Goal: Task Accomplishment & Management: Complete application form

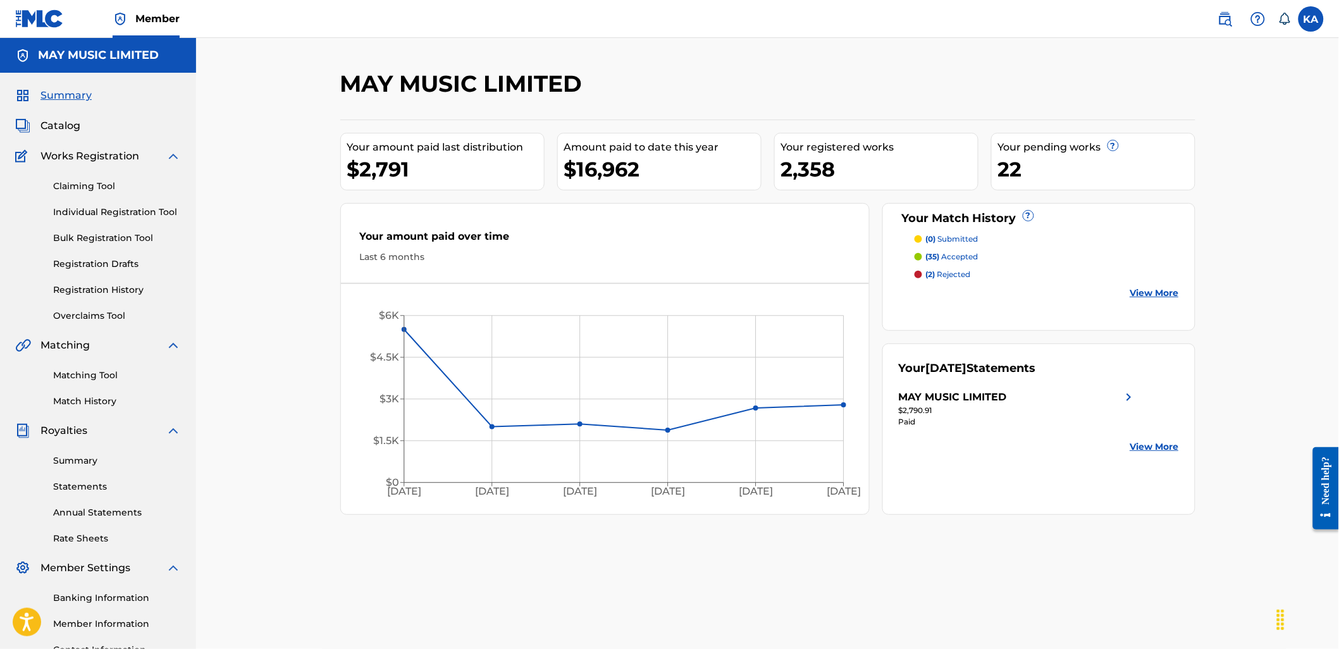
click at [90, 224] on div "Claiming Tool Individual Registration Tool Bulk Registration Tool Registration …" at bounding box center [98, 243] width 166 height 159
click at [92, 215] on link "Individual Registration Tool" at bounding box center [117, 211] width 128 height 13
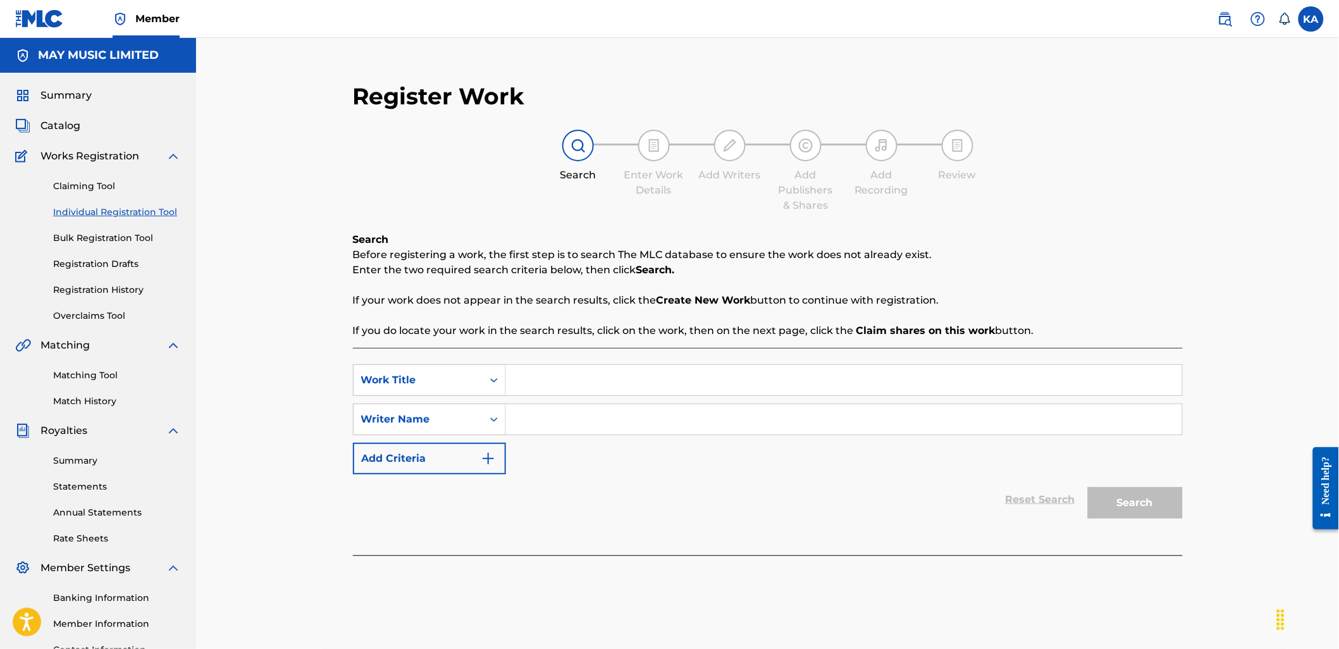
click at [592, 393] on input "Search Form" at bounding box center [844, 380] width 676 height 30
paste input "Every Years Get Better (Acoustic) (2013)"
type input "Every Years Get Better (Acoustic) (2013)"
click at [615, 427] on input "Search Form" at bounding box center [844, 419] width 676 height 30
type input "[PERSON_NAME]"
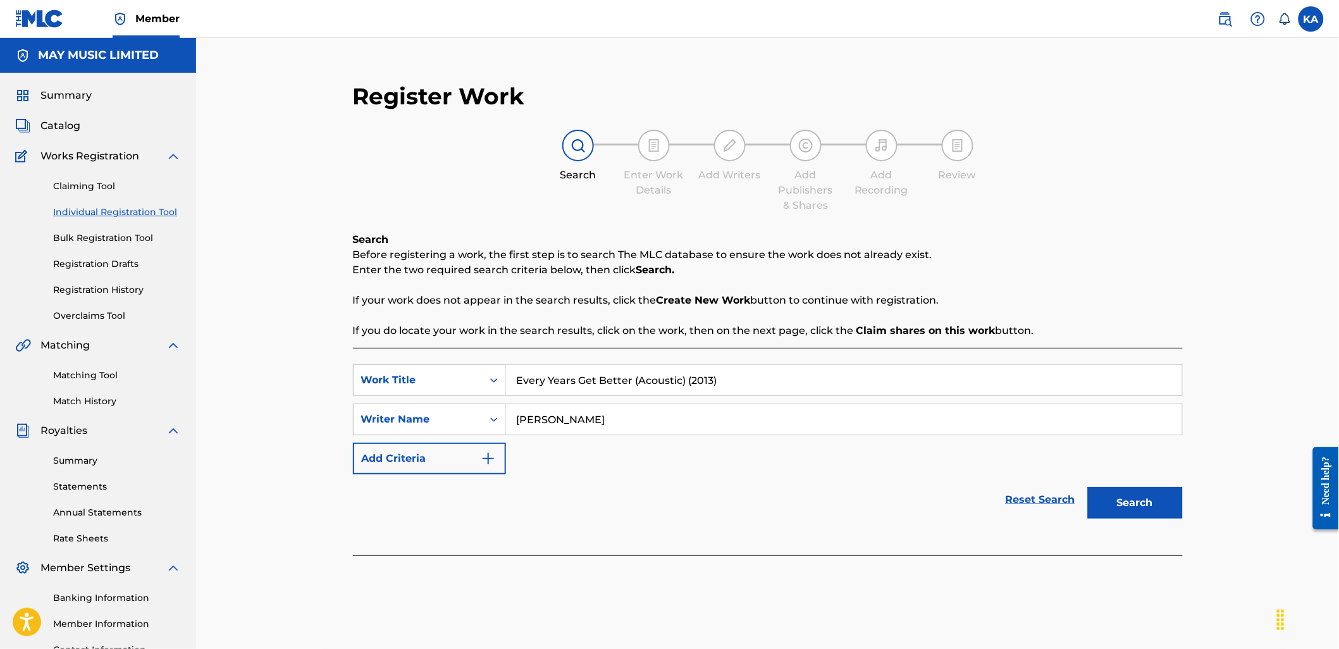
click at [1143, 510] on button "Search" at bounding box center [1135, 503] width 95 height 32
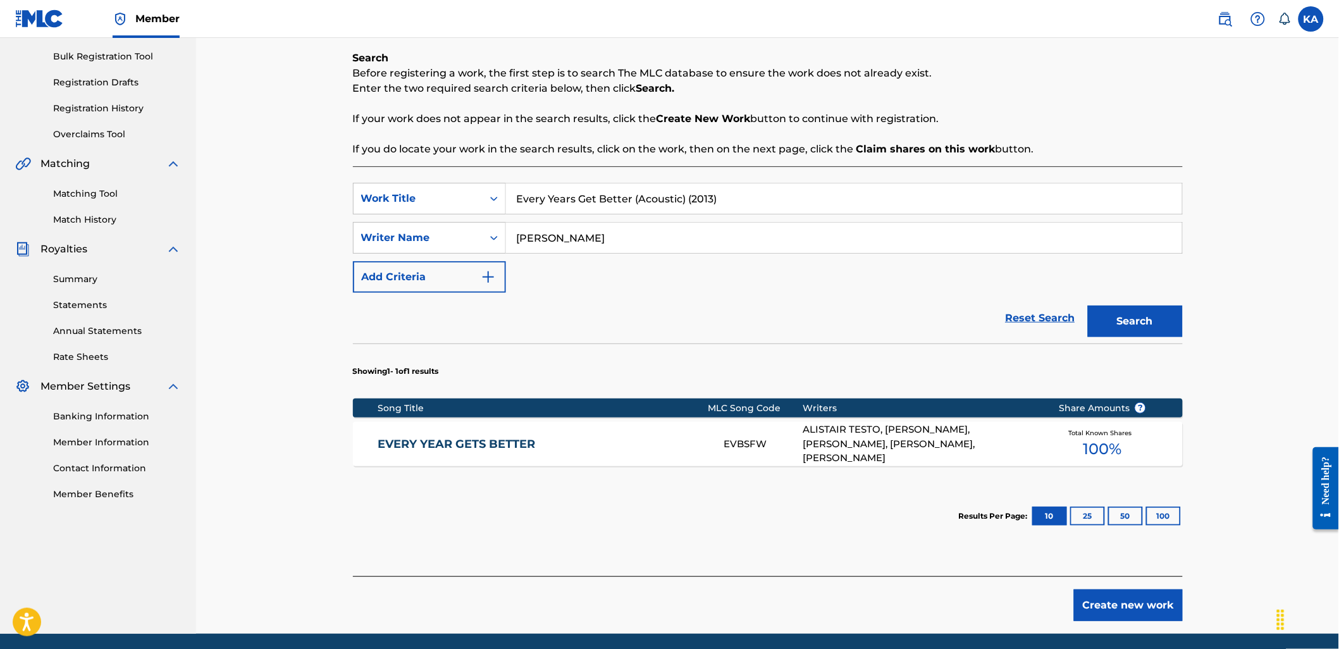
scroll to position [211, 0]
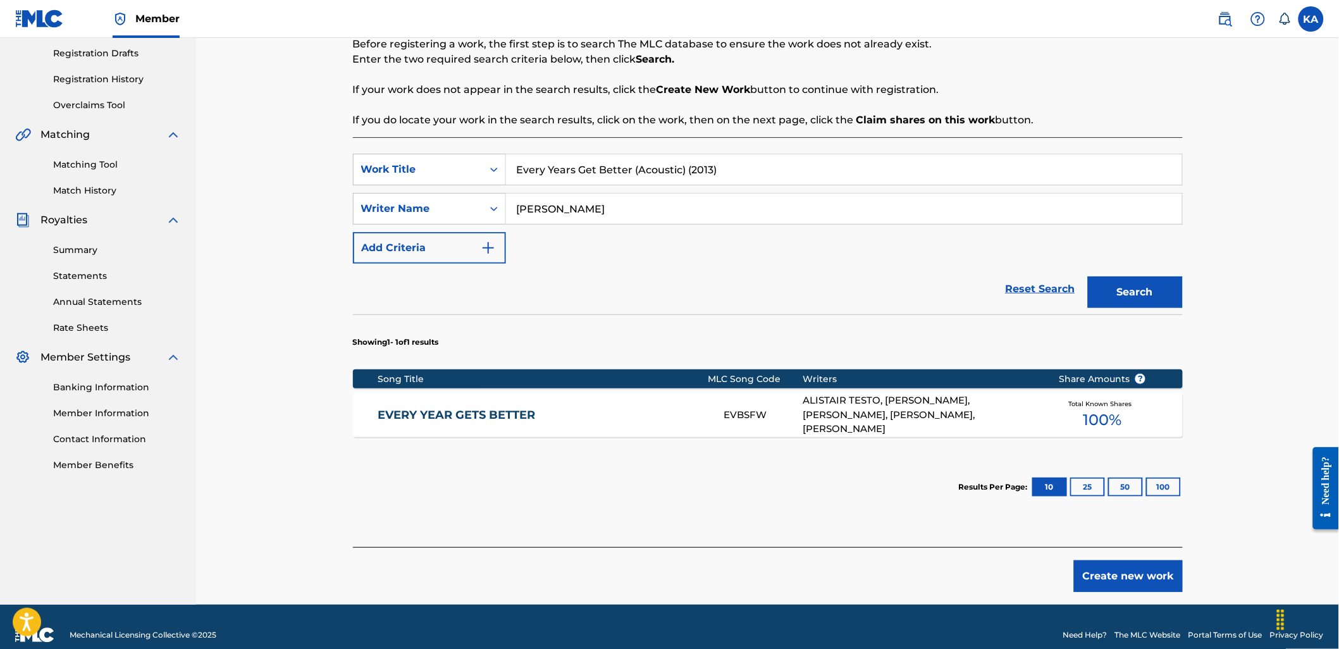
click at [603, 408] on link "EVERY YEAR GETS BETTER" at bounding box center [541, 415] width 329 height 15
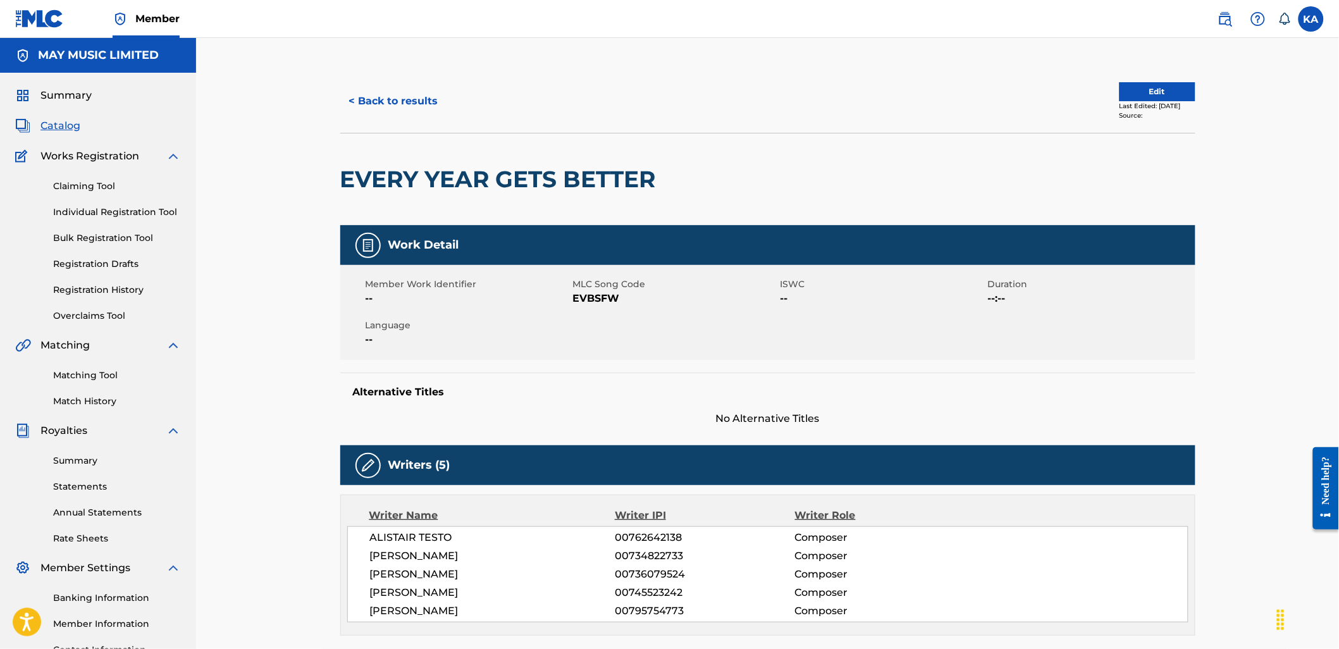
click at [386, 94] on button "< Back to results" at bounding box center [393, 101] width 107 height 32
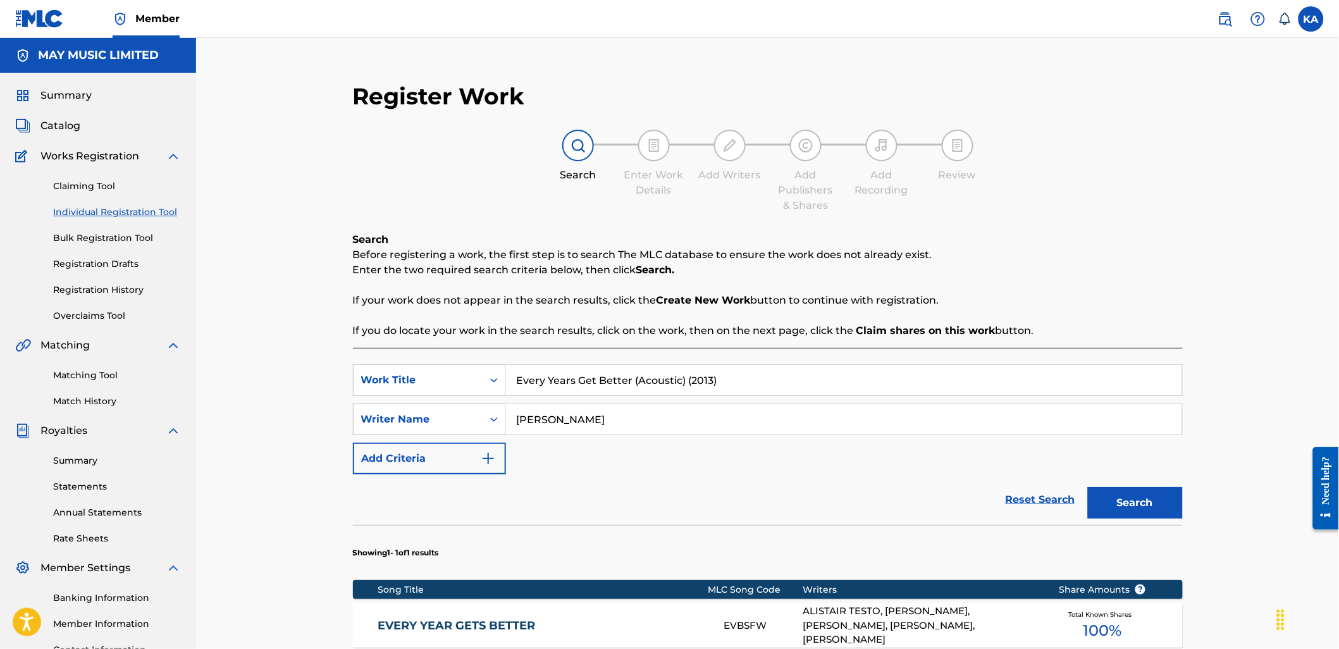
scroll to position [109, 0]
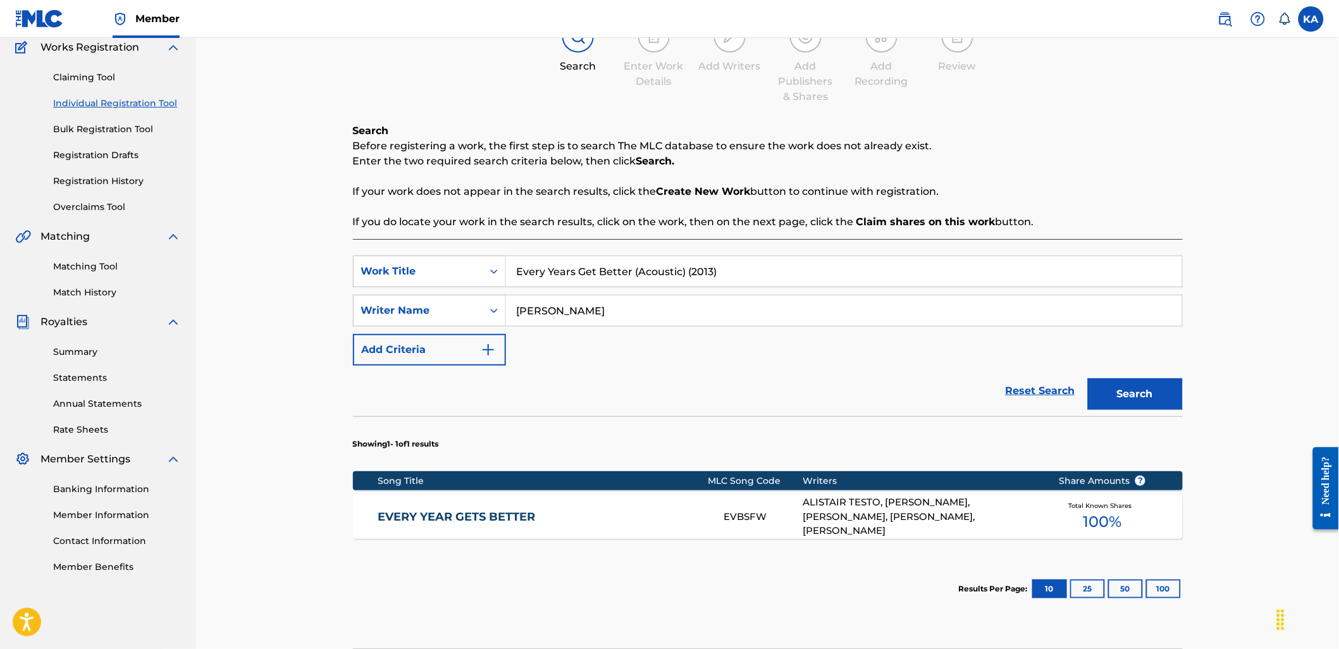
drag, startPoint x: 696, startPoint y: 277, endPoint x: 530, endPoint y: 273, distance: 166.3
click at [531, 273] on input "Every Years Get Better (Acoustic) (2013)" at bounding box center [844, 271] width 676 height 30
type input "E"
paste input "Maps & Compass (2013)"
click at [1088, 378] on button "Search" at bounding box center [1135, 394] width 95 height 32
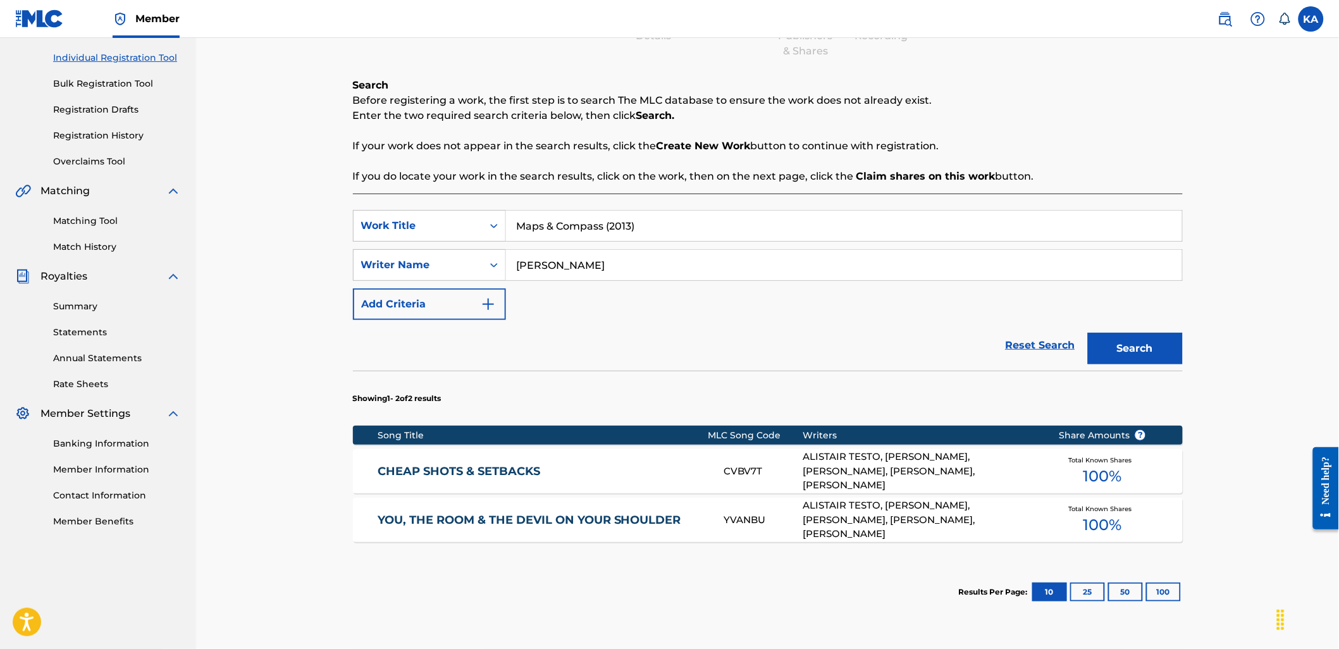
scroll to position [275, 0]
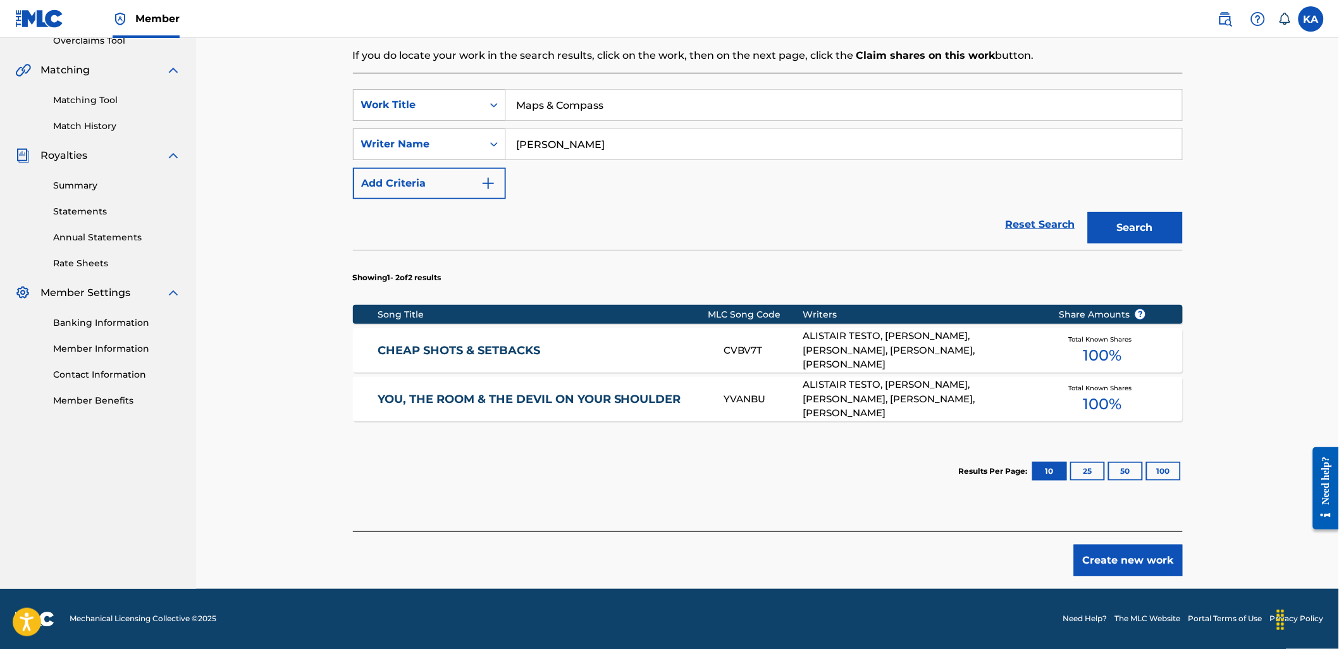
click at [1088, 212] on button "Search" at bounding box center [1135, 228] width 95 height 32
type input "M"
paste input "Maps & Compass (2013)"
type input "Maps & Compass (2013)"
click at [1135, 560] on button "Create new work" at bounding box center [1128, 560] width 109 height 32
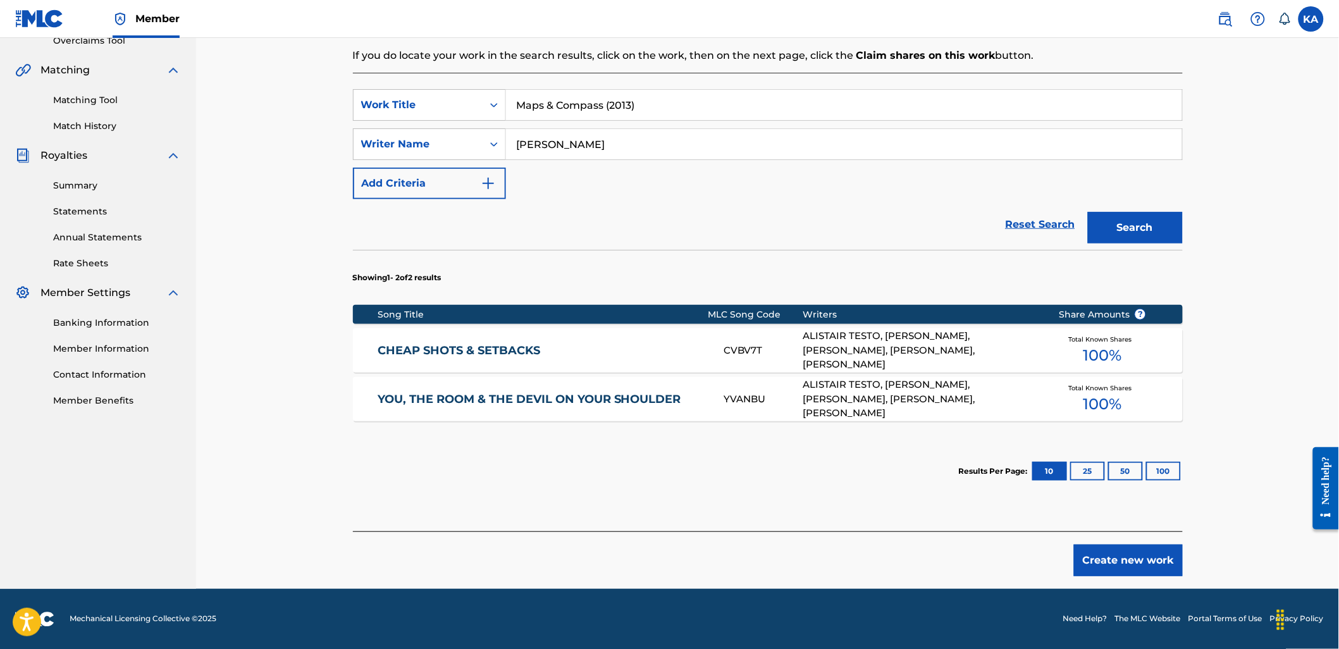
scroll to position [167, 0]
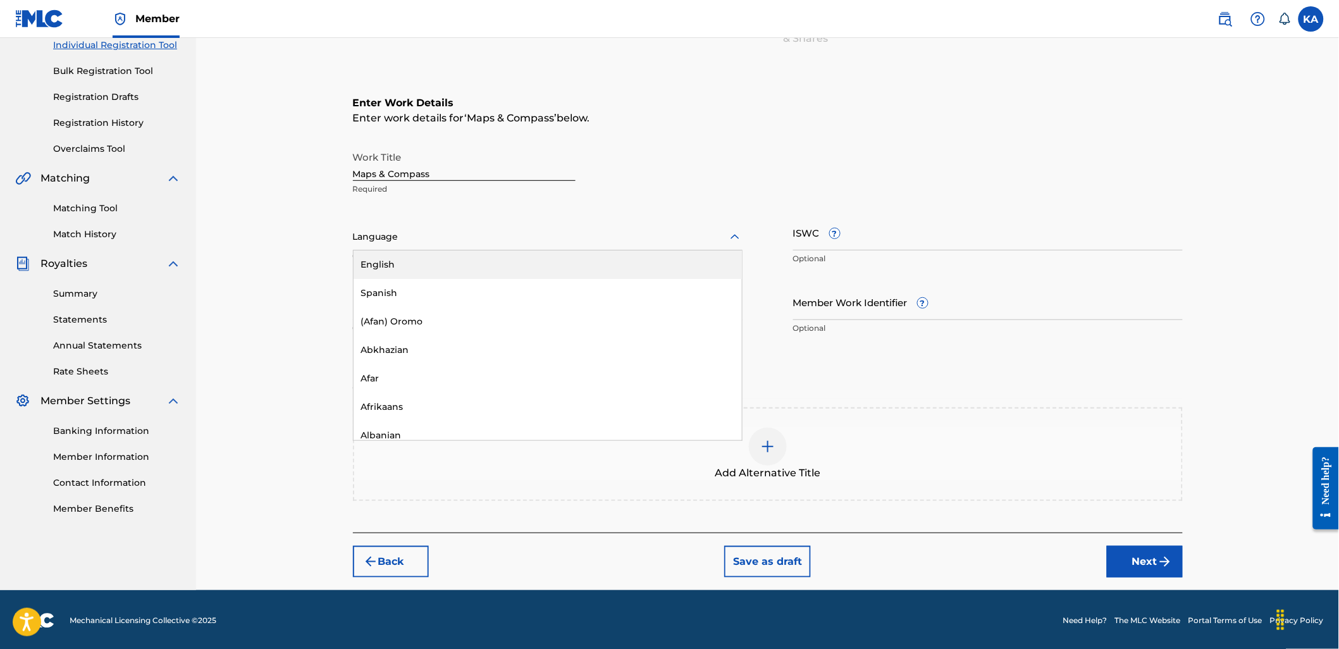
click at [508, 235] on div at bounding box center [547, 237] width 389 height 16
click at [500, 271] on div "English" at bounding box center [547, 264] width 388 height 28
click at [458, 179] on input "Maps & Compass" at bounding box center [464, 163] width 223 height 36
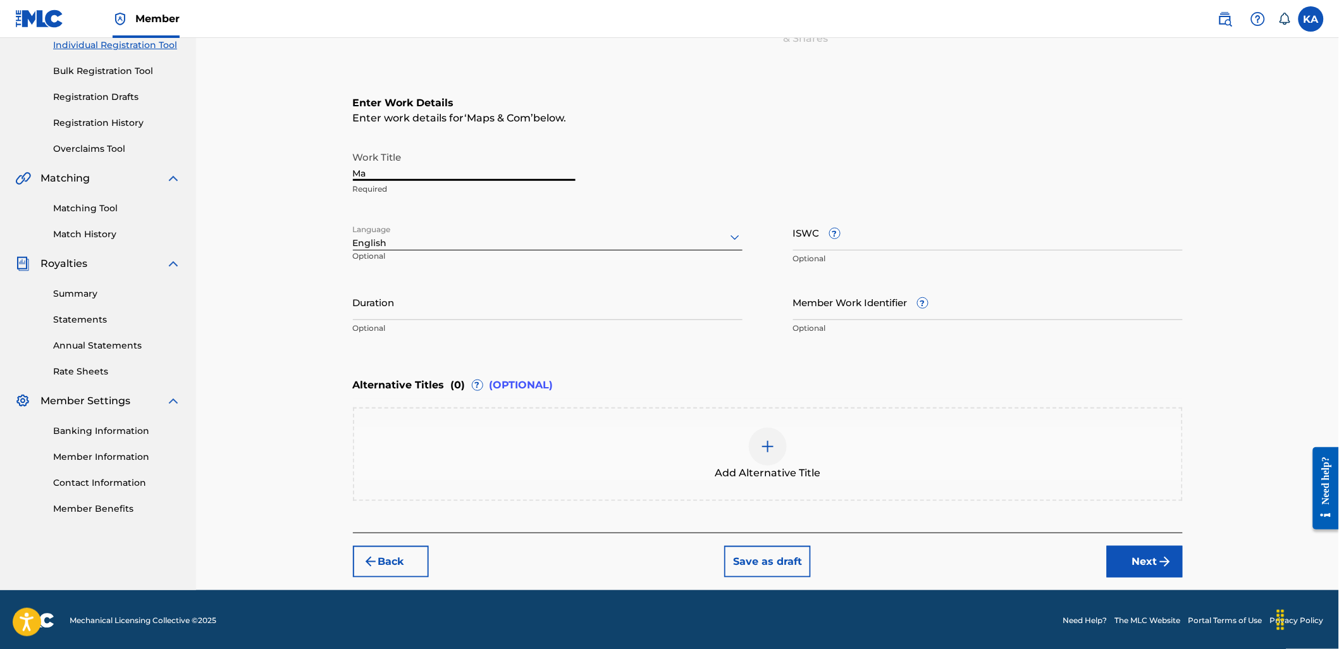
type input "M"
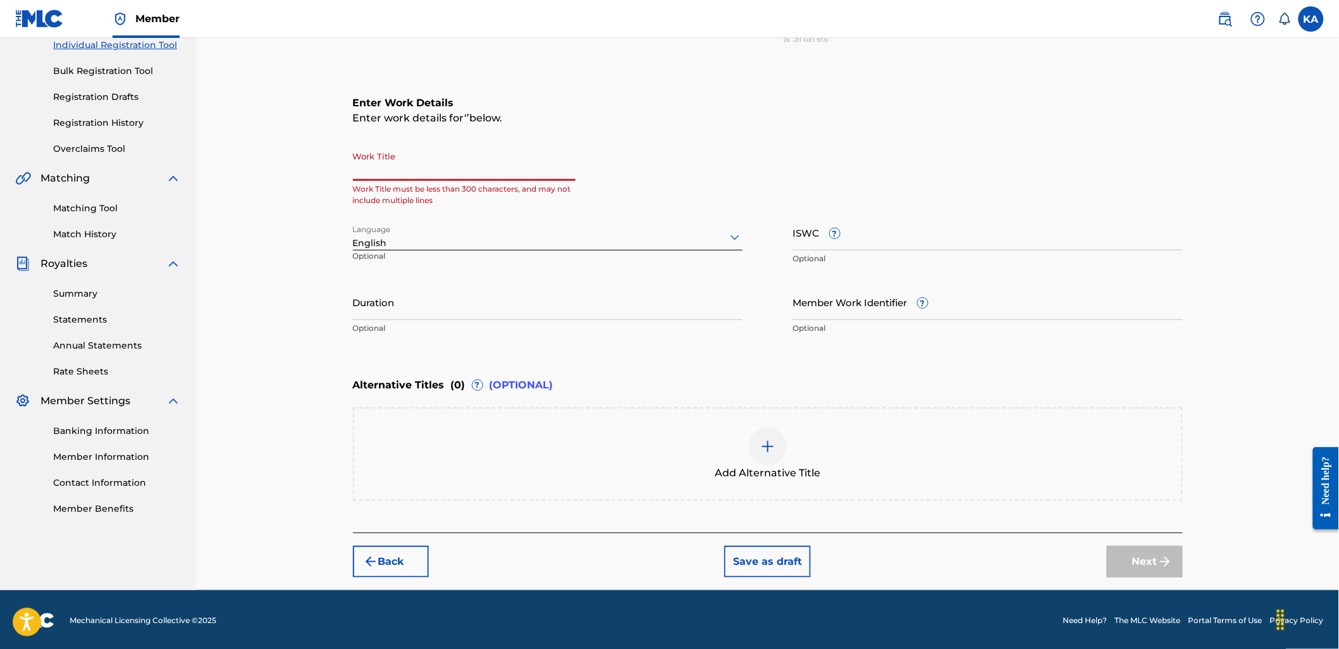
paste input "Maps & Compass (2013)"
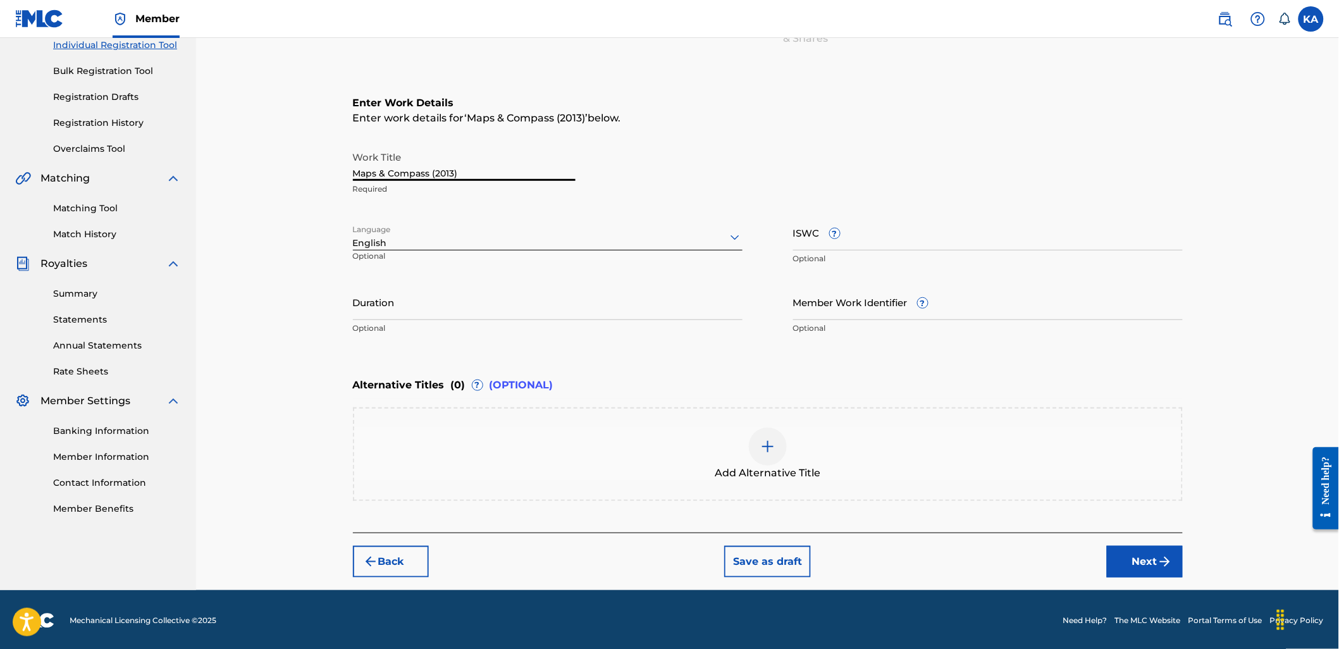
type input "Maps & Compass (2013)"
click at [946, 240] on input "ISWC ?" at bounding box center [987, 232] width 389 height 36
click at [416, 317] on input "Duration" at bounding box center [547, 302] width 389 height 36
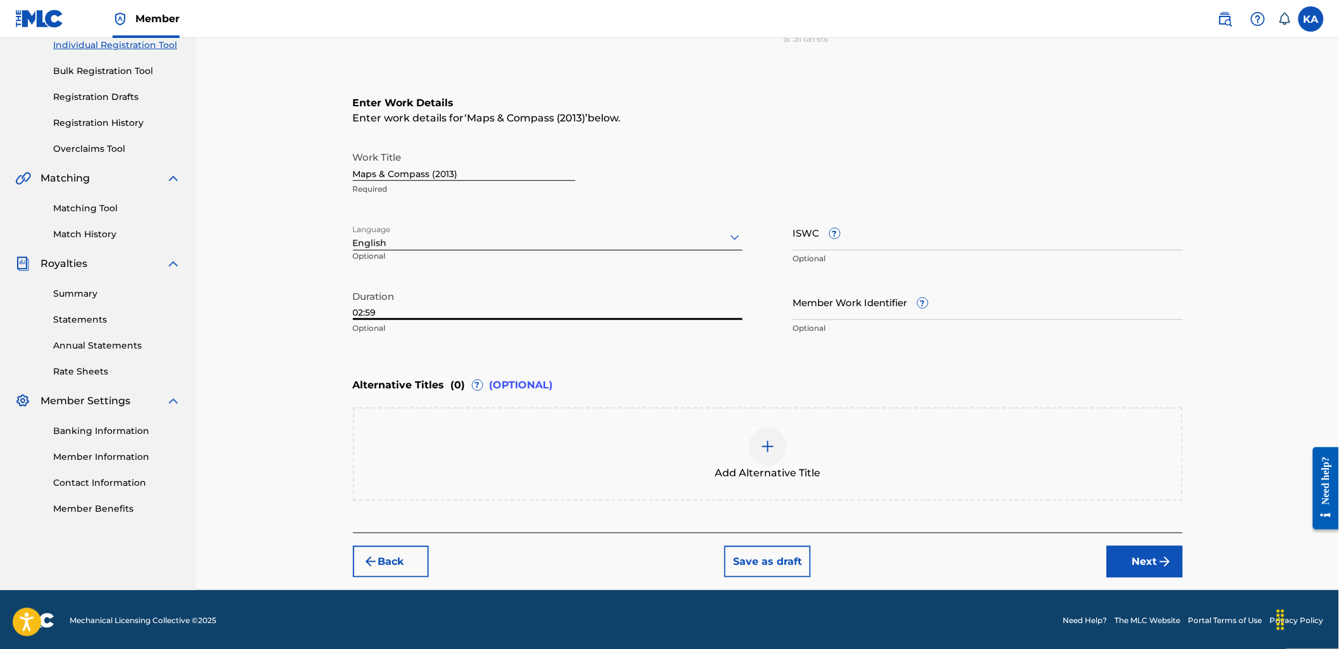
type input "02:59"
click at [1120, 548] on button "Next" at bounding box center [1145, 562] width 76 height 32
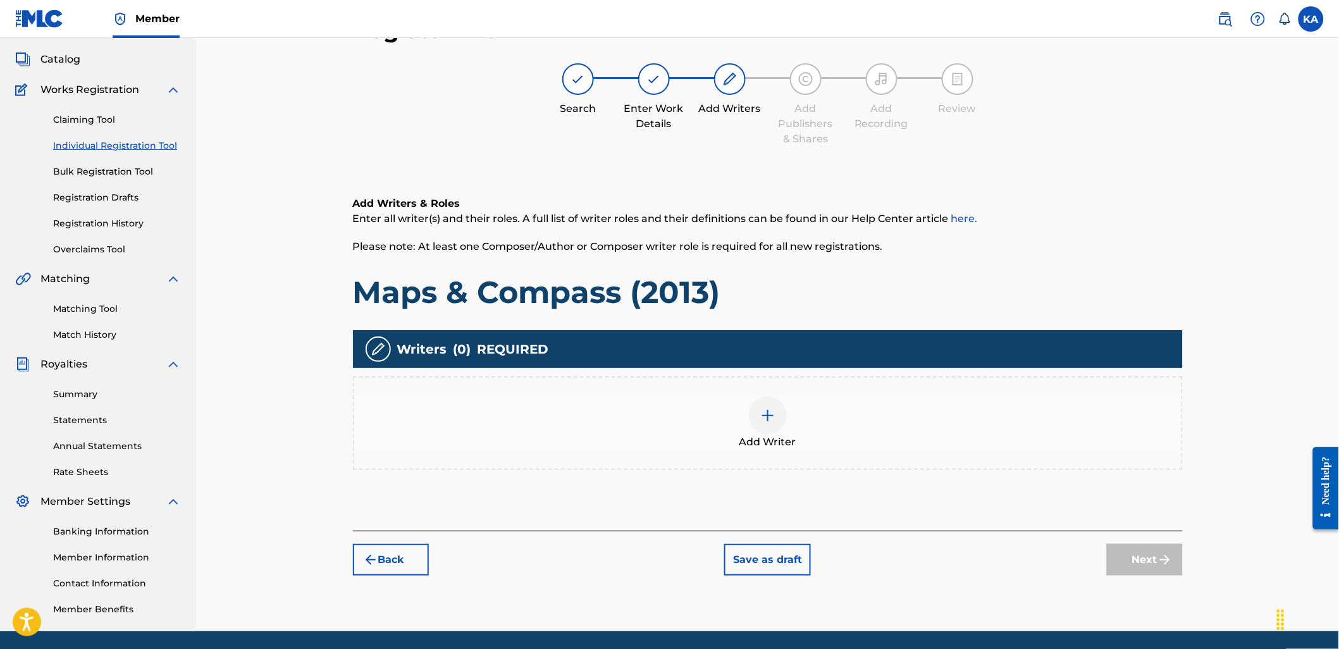
scroll to position [57, 0]
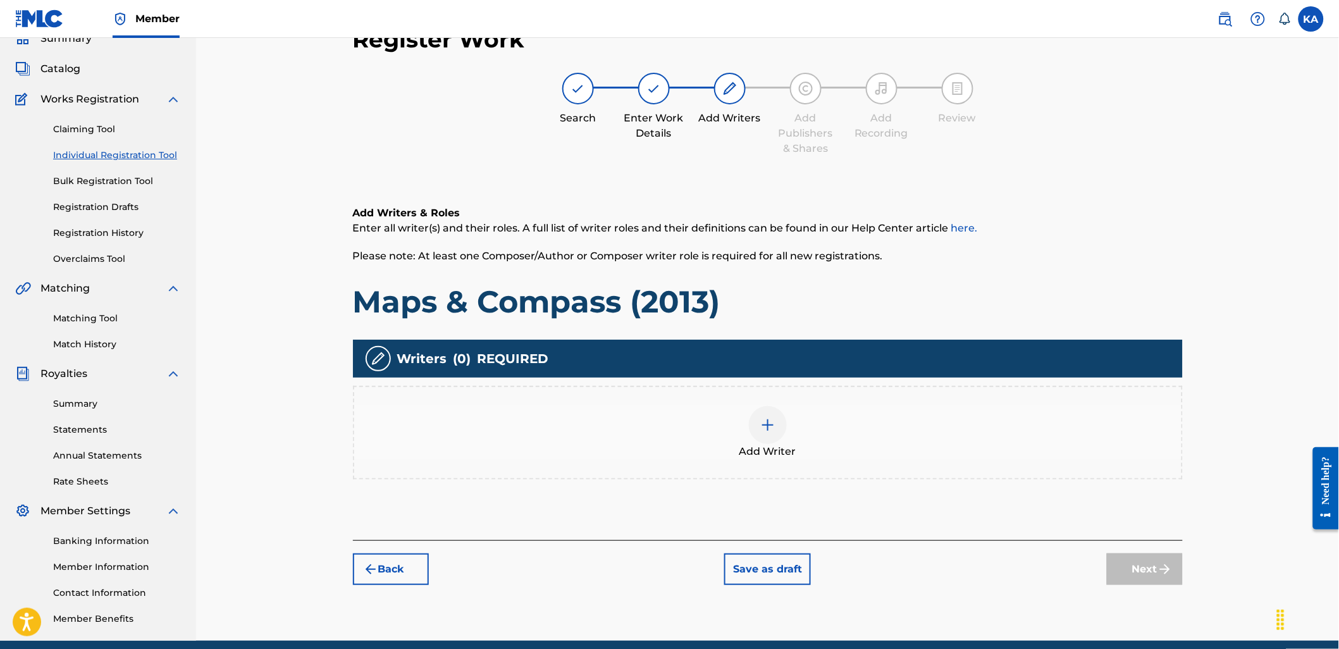
click at [781, 449] on span "Add Writer" at bounding box center [767, 451] width 57 height 15
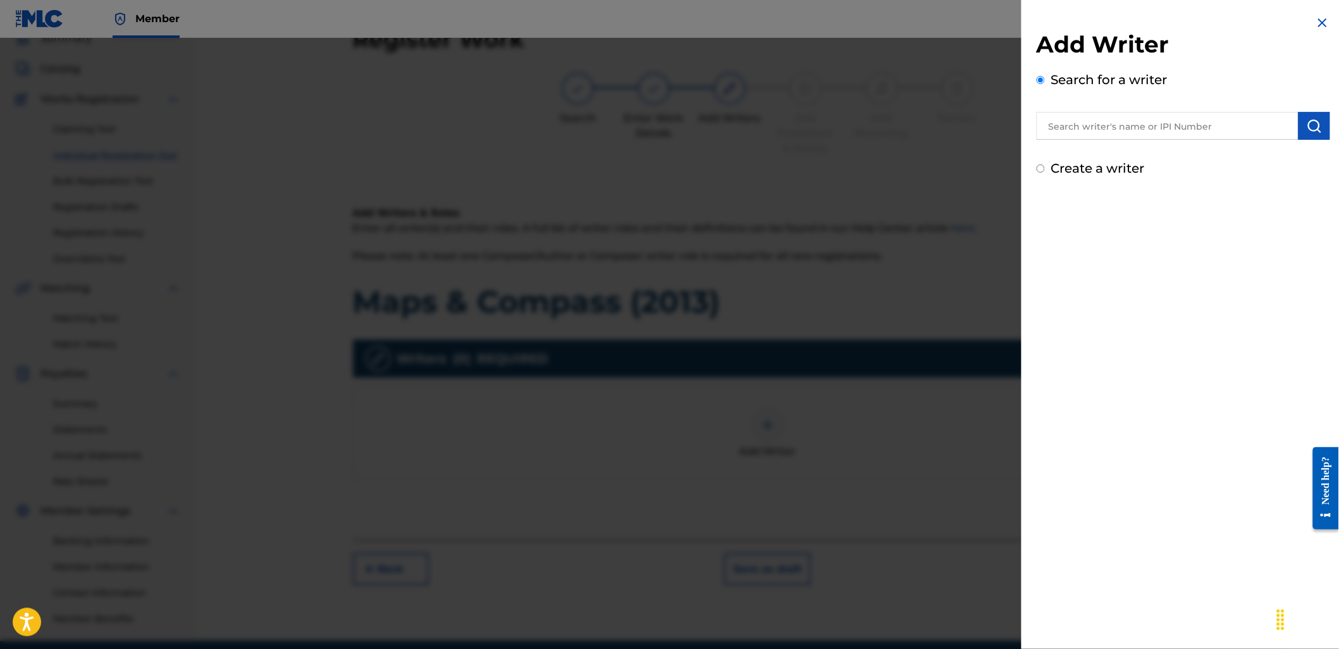
click at [1073, 123] on input "text" at bounding box center [1167, 126] width 262 height 28
paste input "745523242"
type input "00745523242"
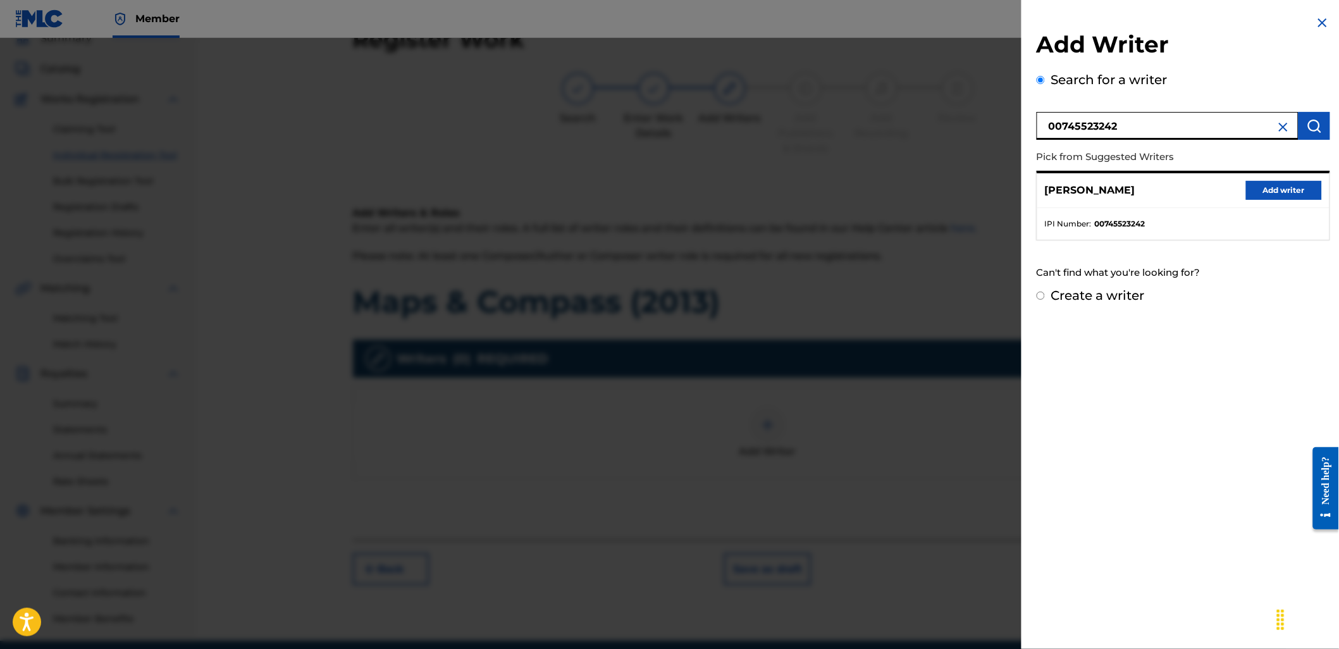
click at [1257, 185] on button "Add writer" at bounding box center [1284, 190] width 76 height 19
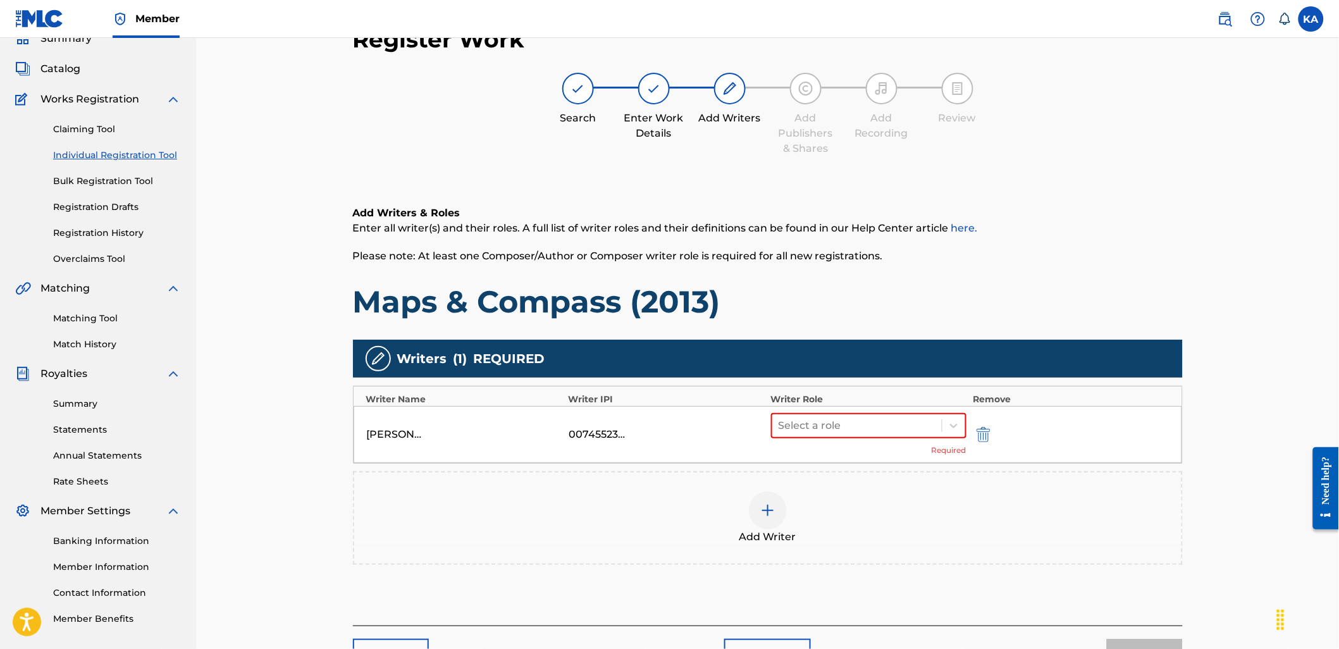
click at [804, 506] on div "Add Writer" at bounding box center [767, 517] width 827 height 53
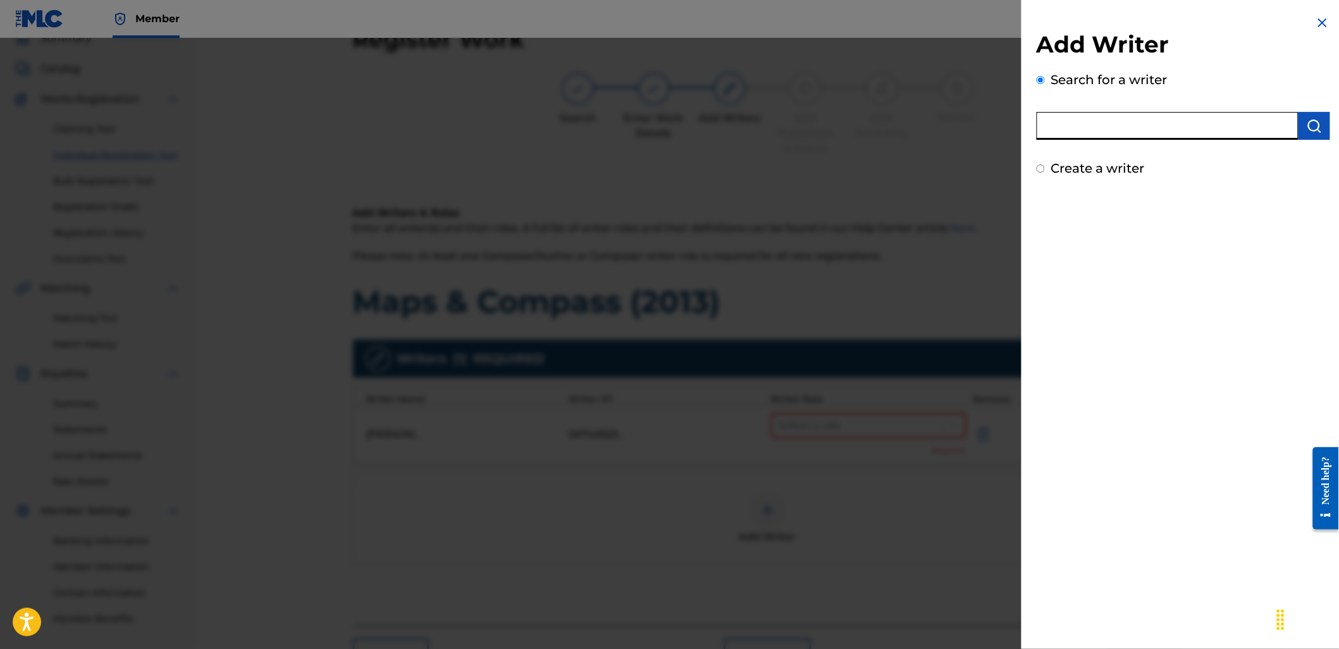
click at [1098, 123] on input "text" at bounding box center [1167, 126] width 262 height 28
paste input "795754773"
type input "00795754773"
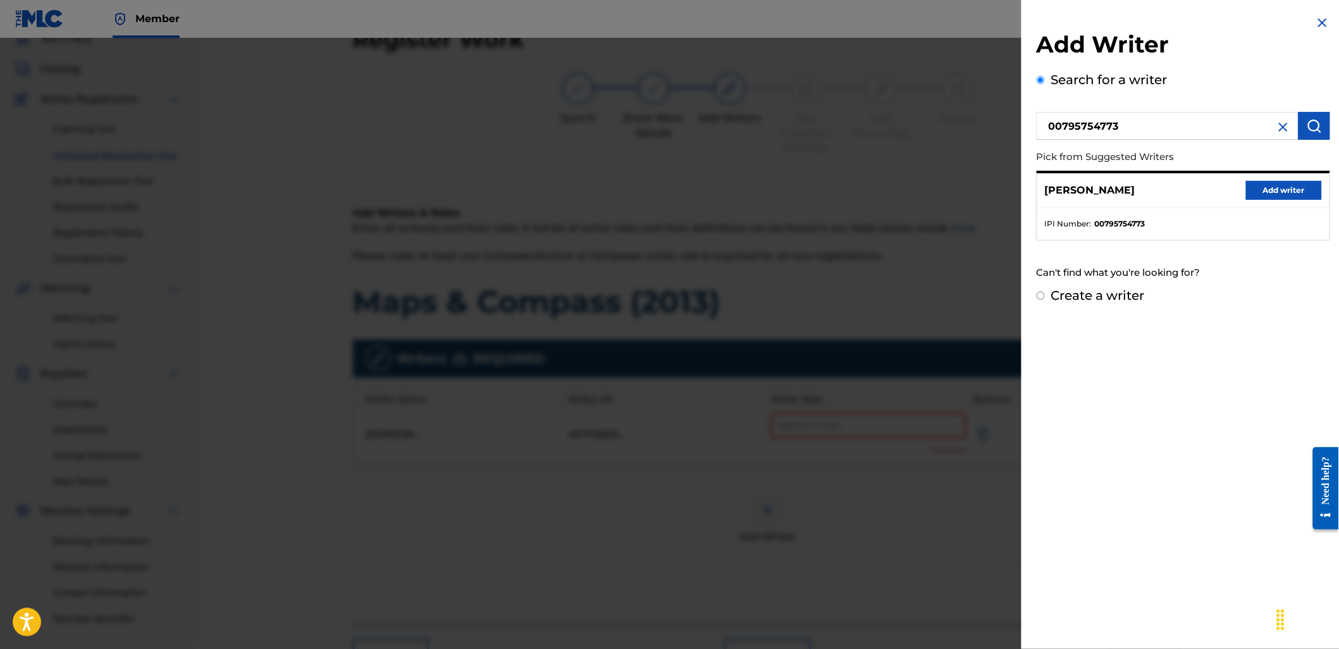
click at [1272, 192] on button "Add writer" at bounding box center [1284, 190] width 76 height 19
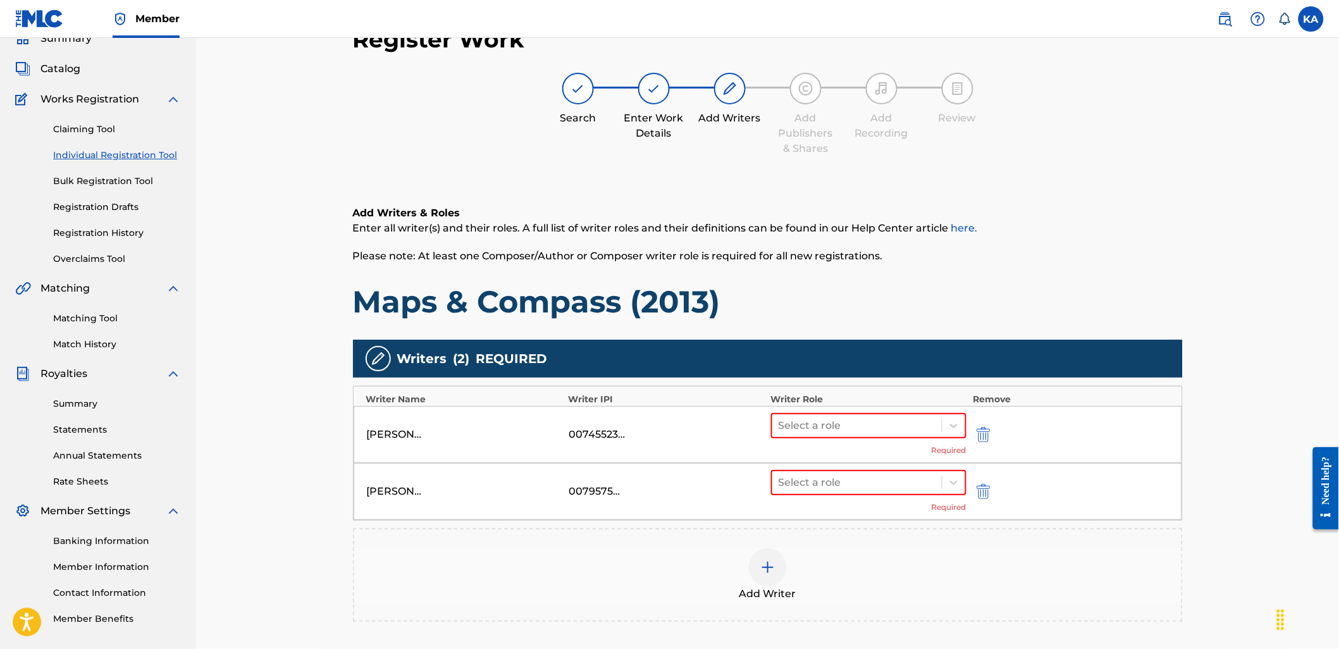
click at [749, 528] on div "Add Writer" at bounding box center [768, 575] width 830 height 94
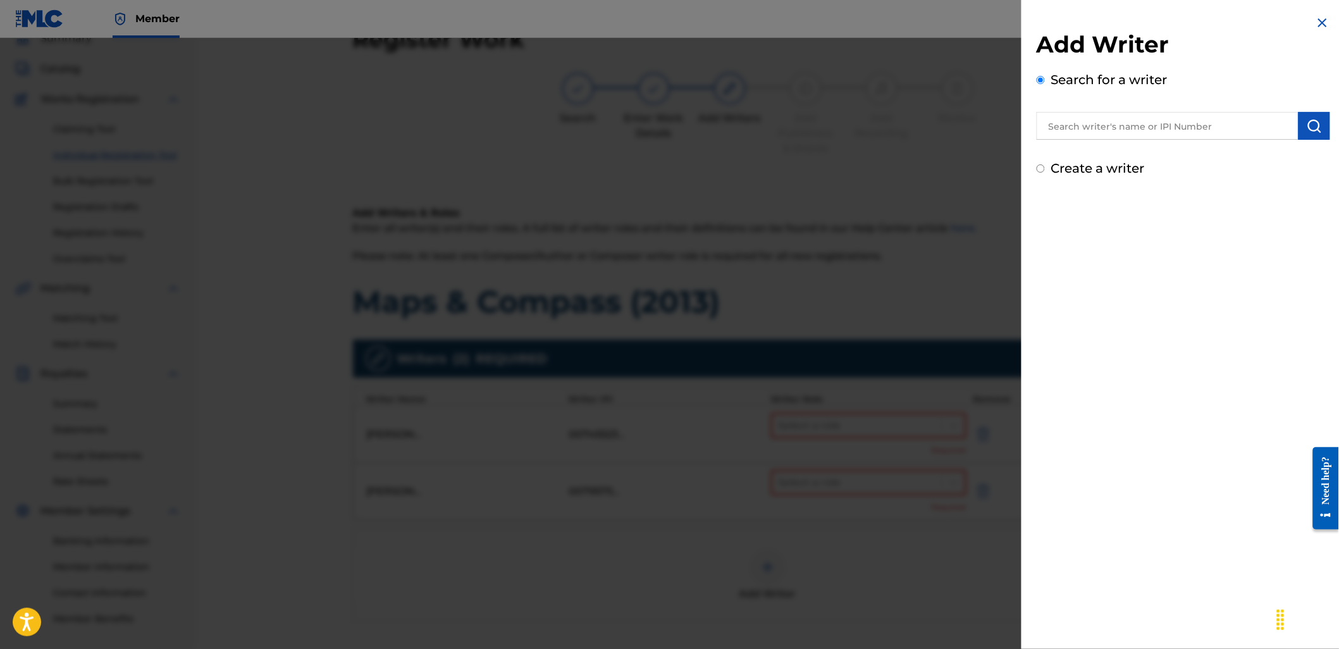
click at [1139, 133] on input "text" at bounding box center [1167, 126] width 262 height 28
paste input "734822733"
type input "00734822733"
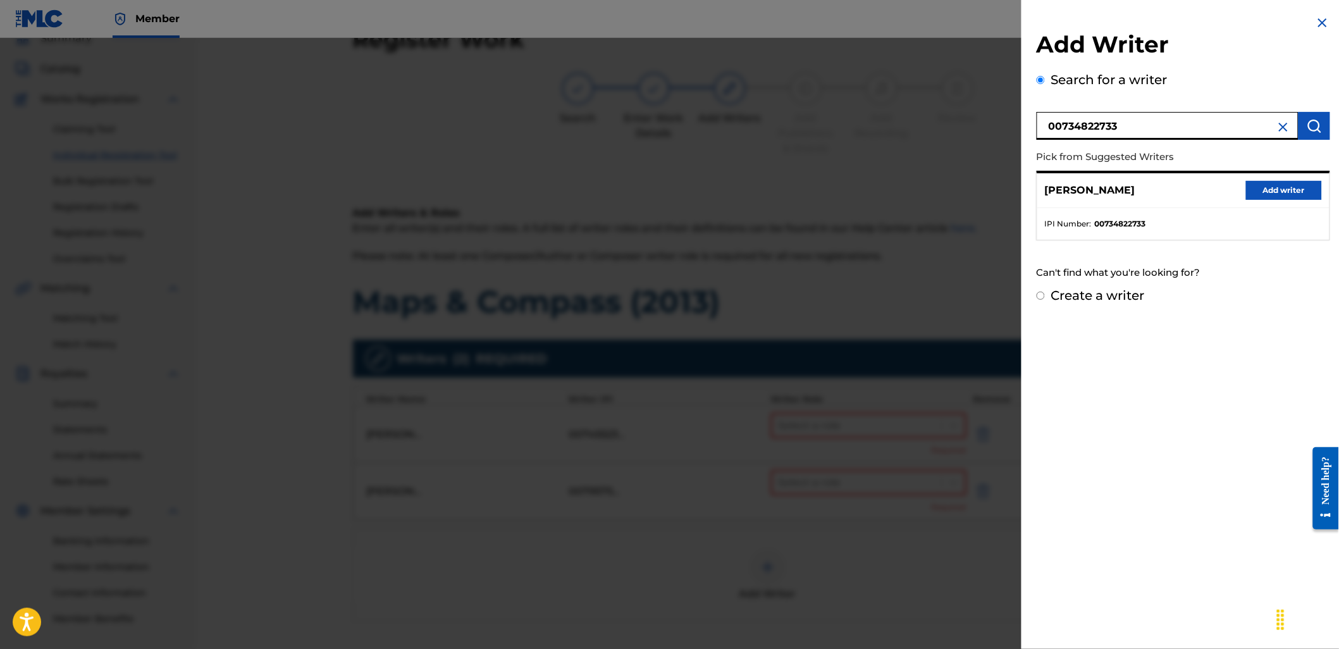
click at [1271, 197] on button "Add writer" at bounding box center [1284, 190] width 76 height 19
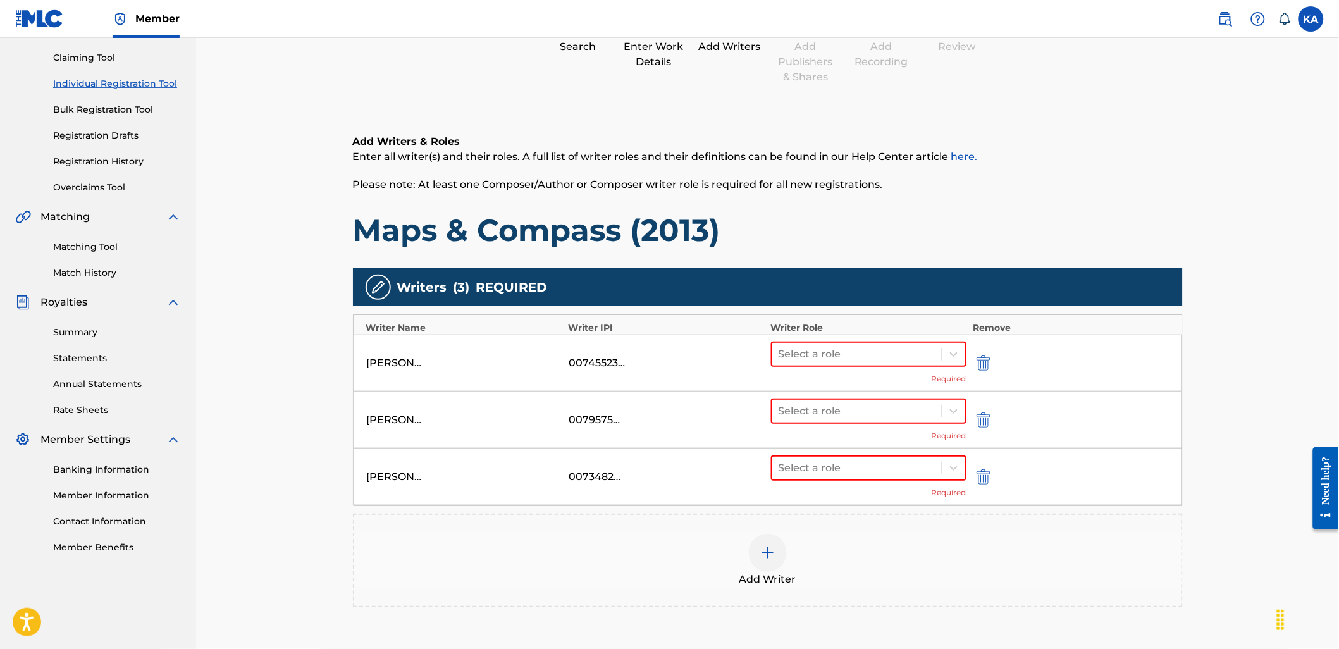
scroll to position [197, 0]
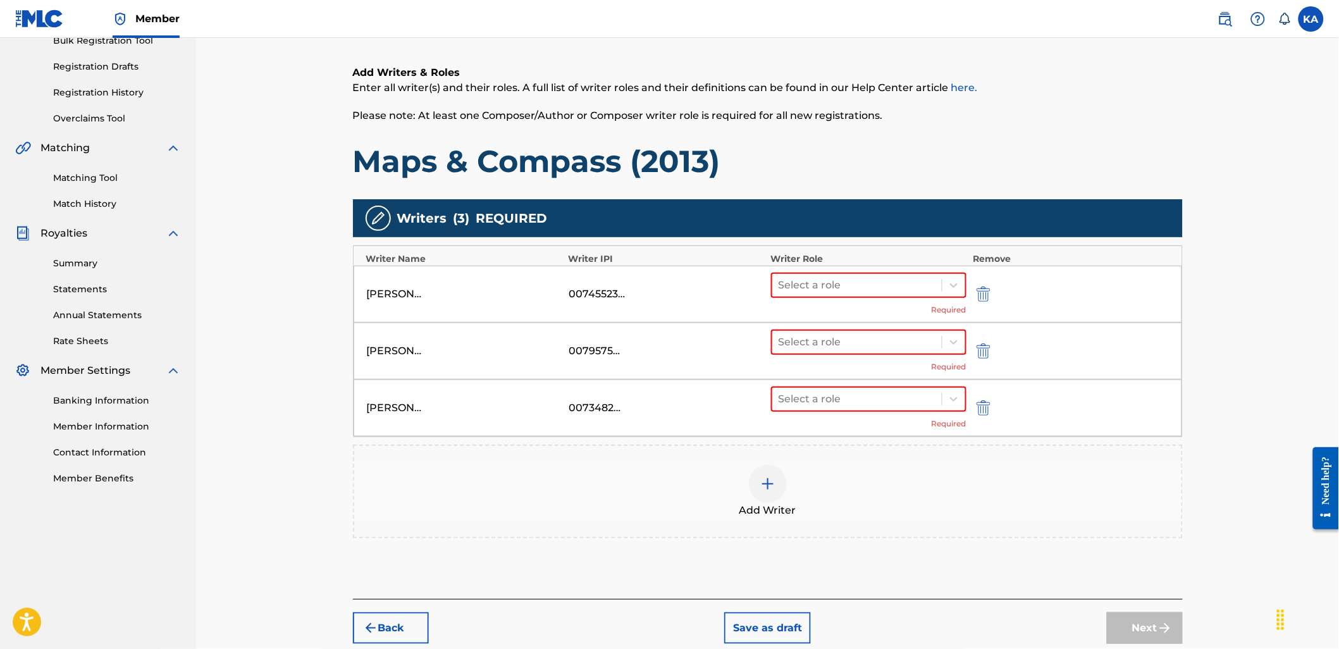
click at [779, 466] on div at bounding box center [768, 484] width 38 height 38
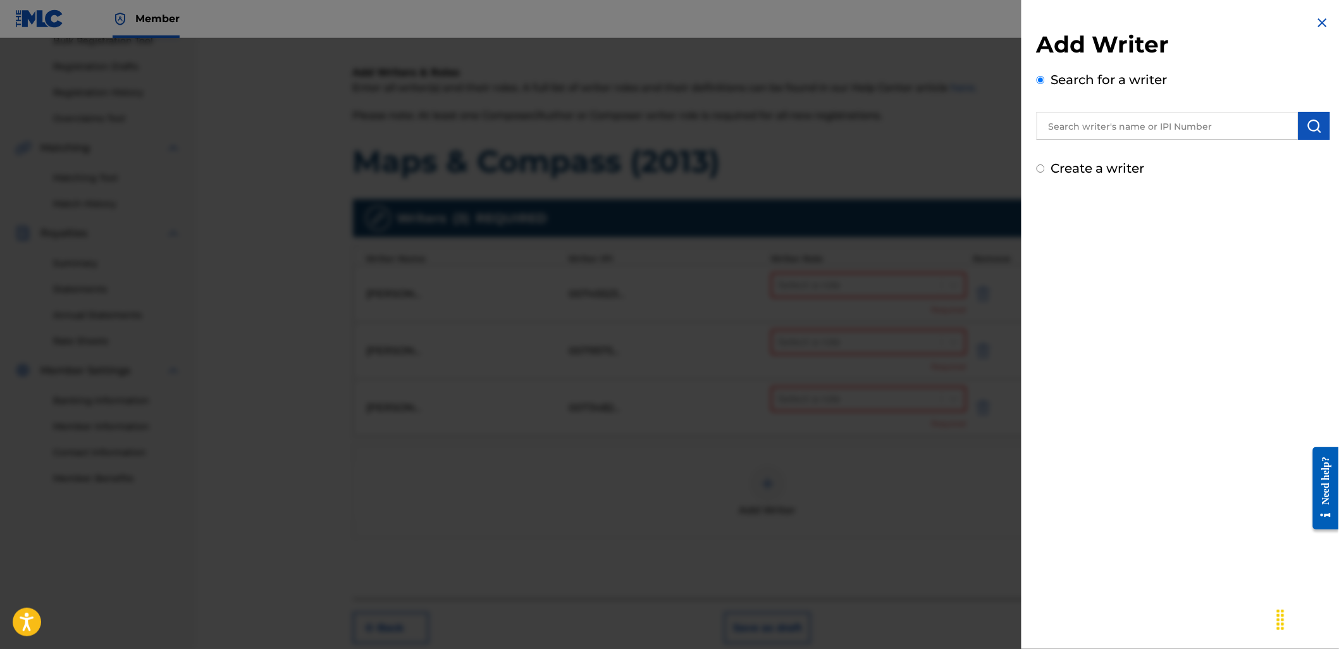
click at [1082, 133] on input "text" at bounding box center [1167, 126] width 262 height 28
paste input "762642138"
click at [1042, 130] on input "762642138" at bounding box center [1167, 126] width 262 height 28
type input "00762642138"
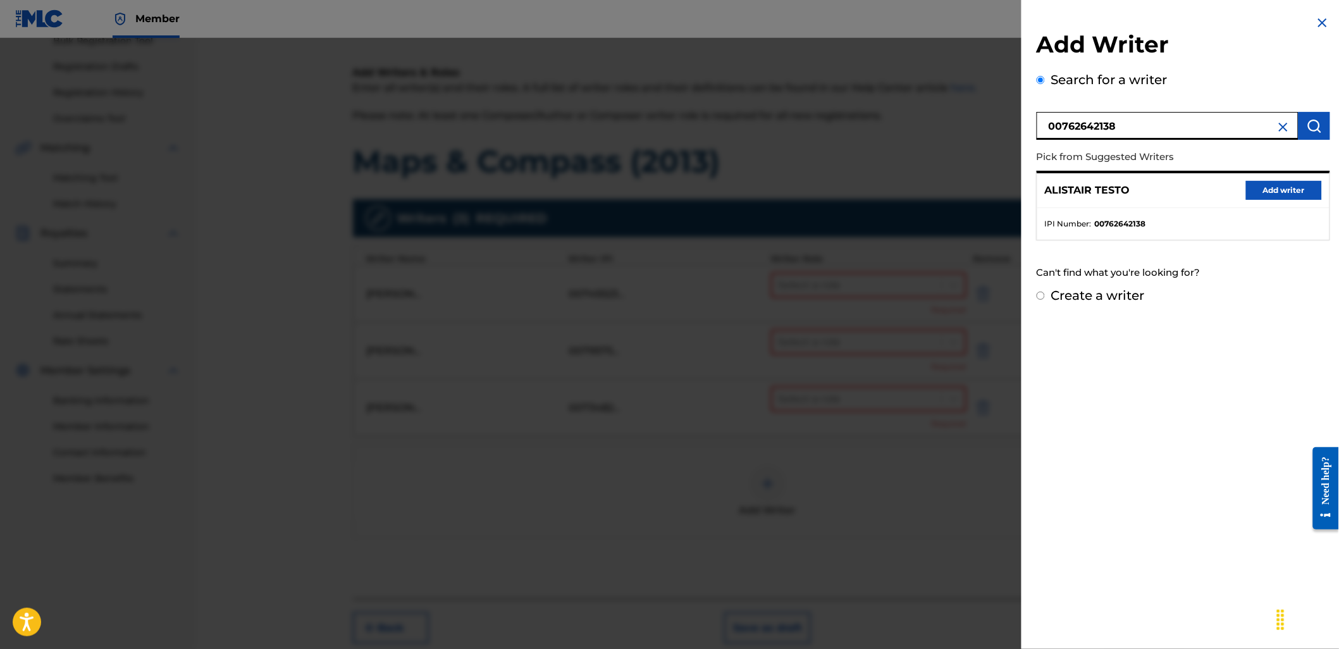
click at [1273, 192] on button "Add writer" at bounding box center [1284, 190] width 76 height 19
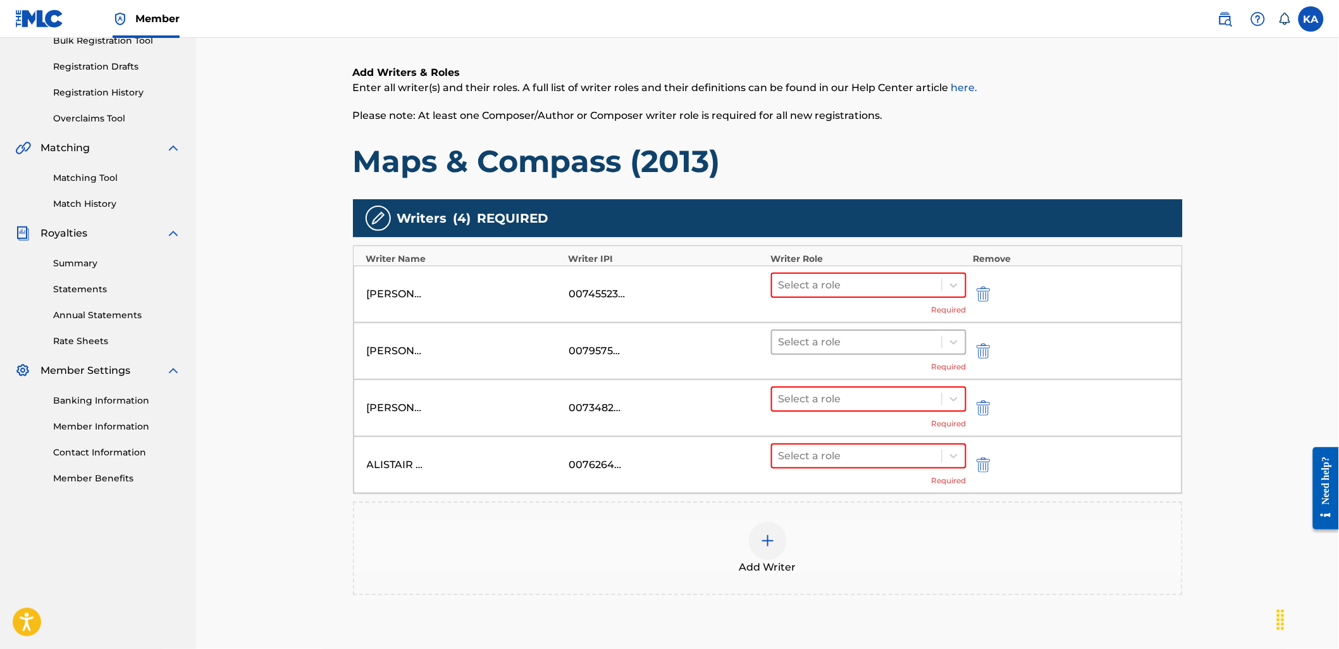
scroll to position [267, 0]
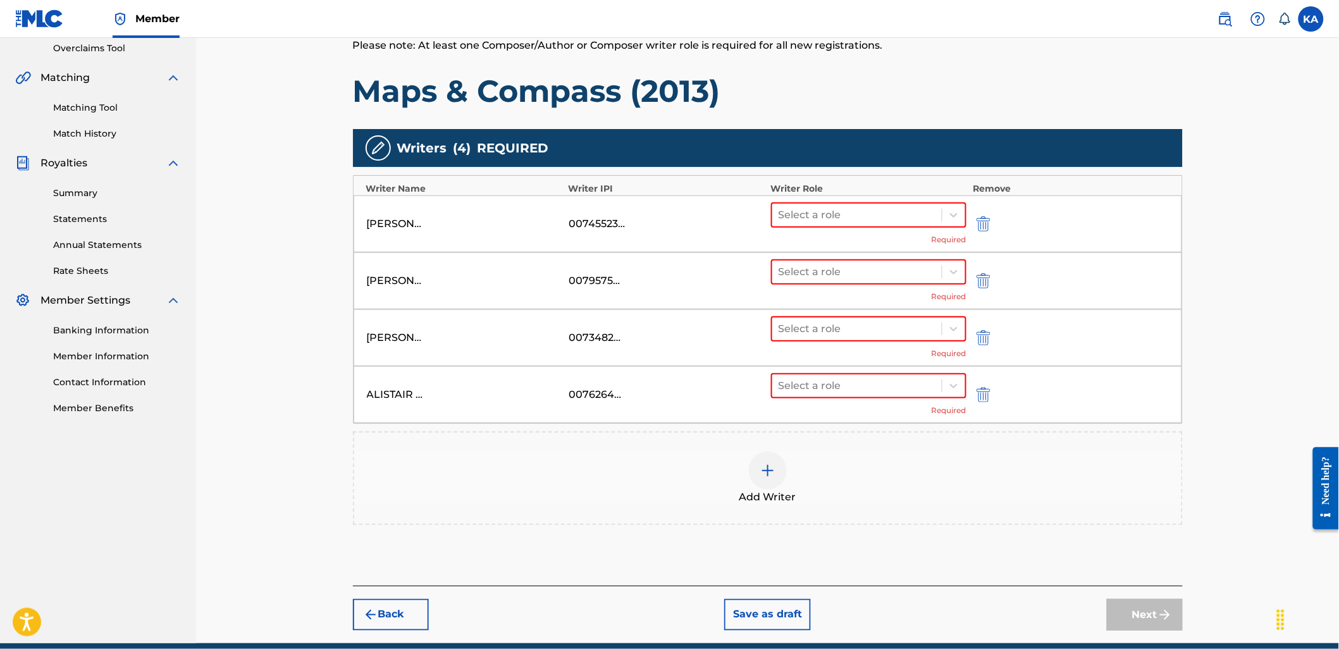
click at [738, 454] on div "Add Writer" at bounding box center [767, 477] width 827 height 53
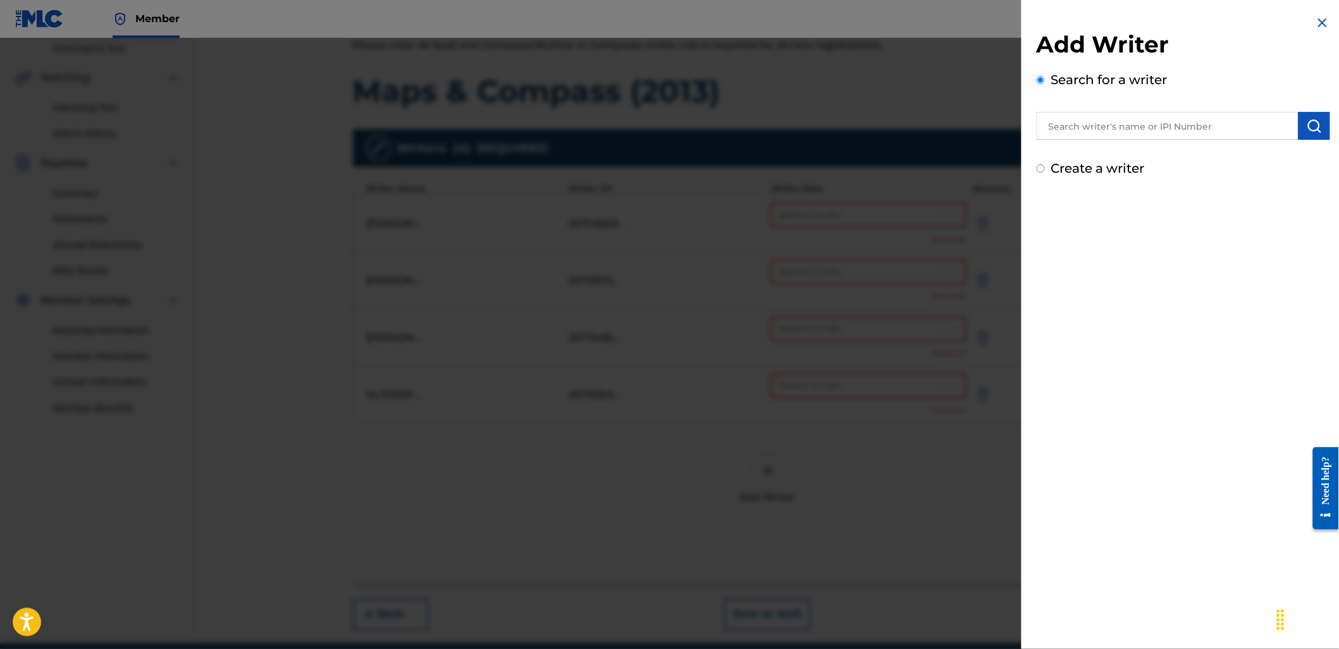
click at [1134, 135] on input "text" at bounding box center [1167, 126] width 262 height 28
paste input "736079524"
type input "00736079524"
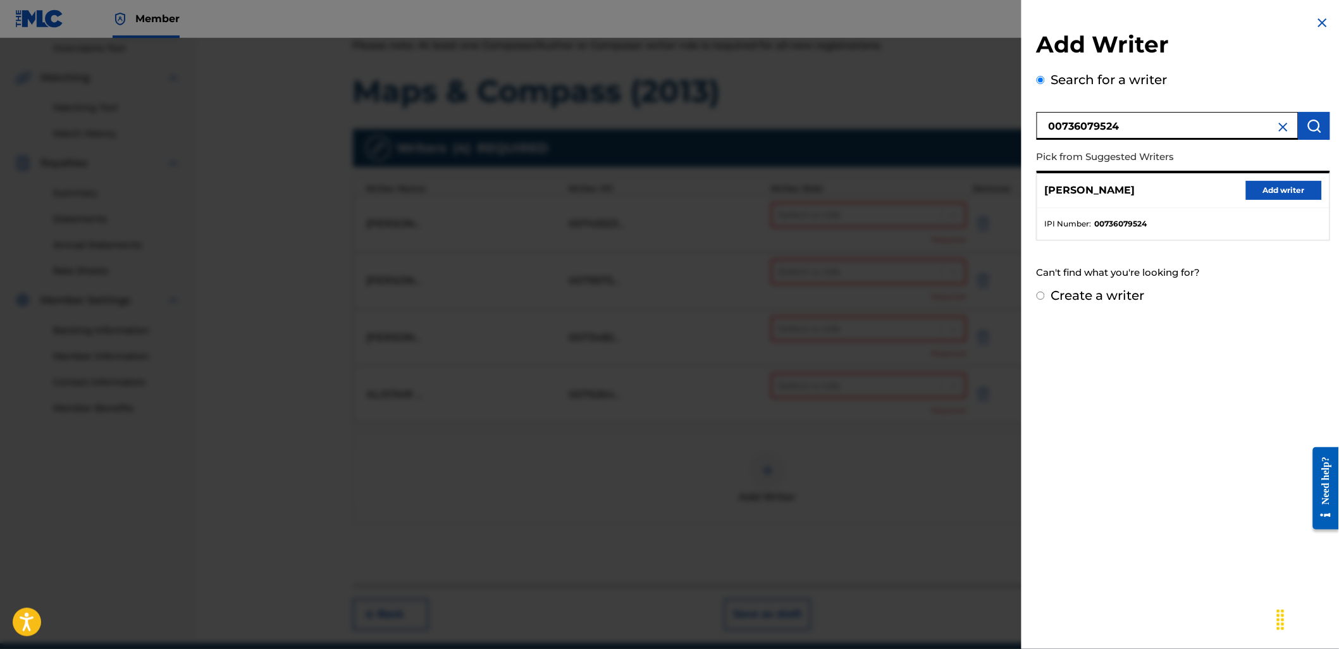
click at [1265, 186] on button "Add writer" at bounding box center [1284, 190] width 76 height 19
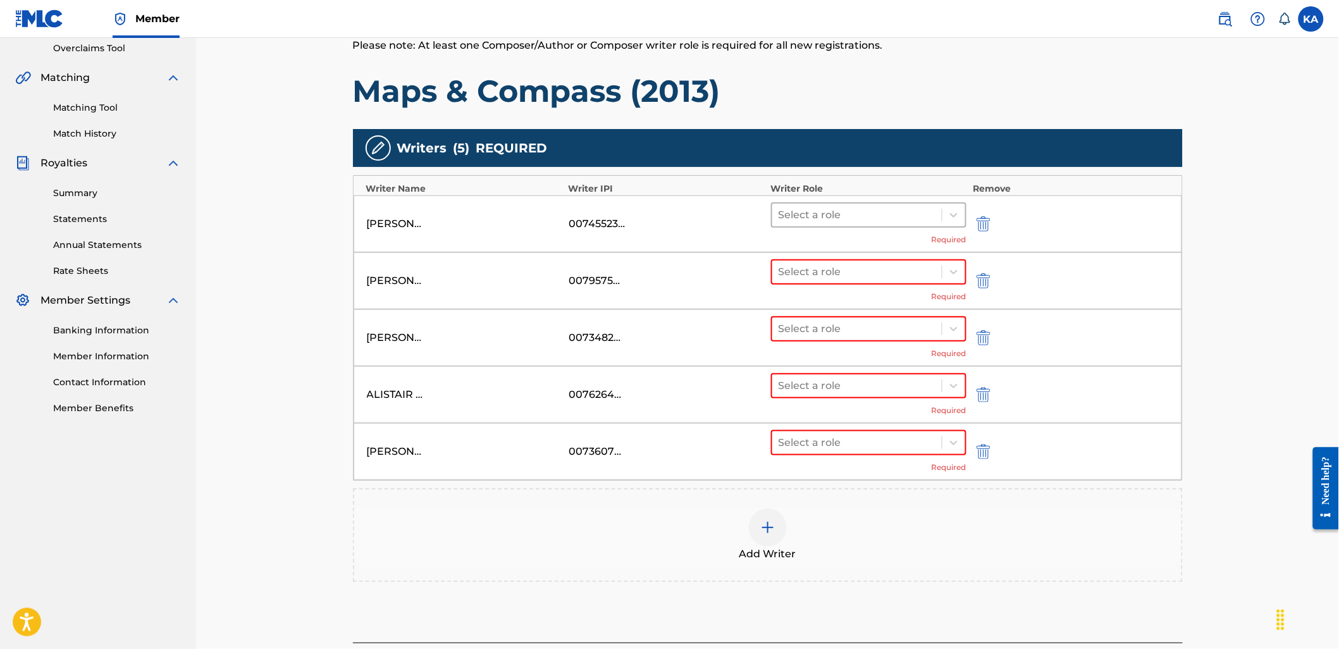
click at [831, 214] on div at bounding box center [856, 215] width 157 height 18
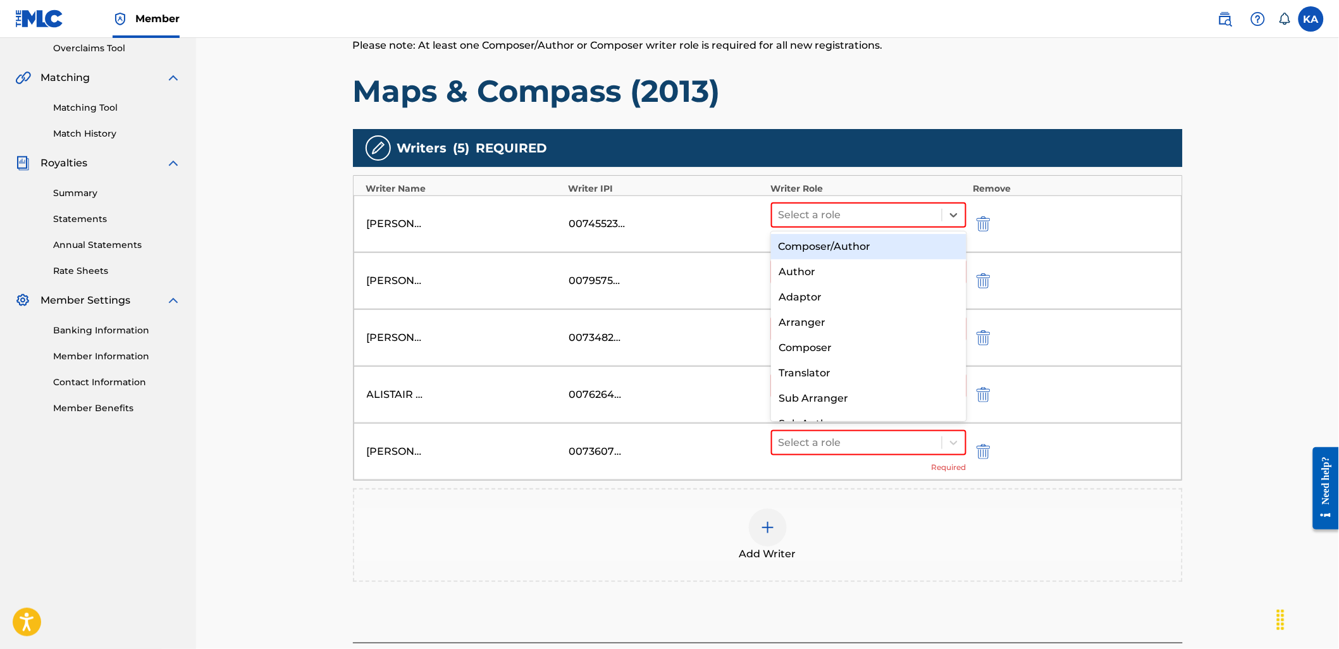
click at [837, 252] on div "Composer/Author" at bounding box center [868, 246] width 195 height 25
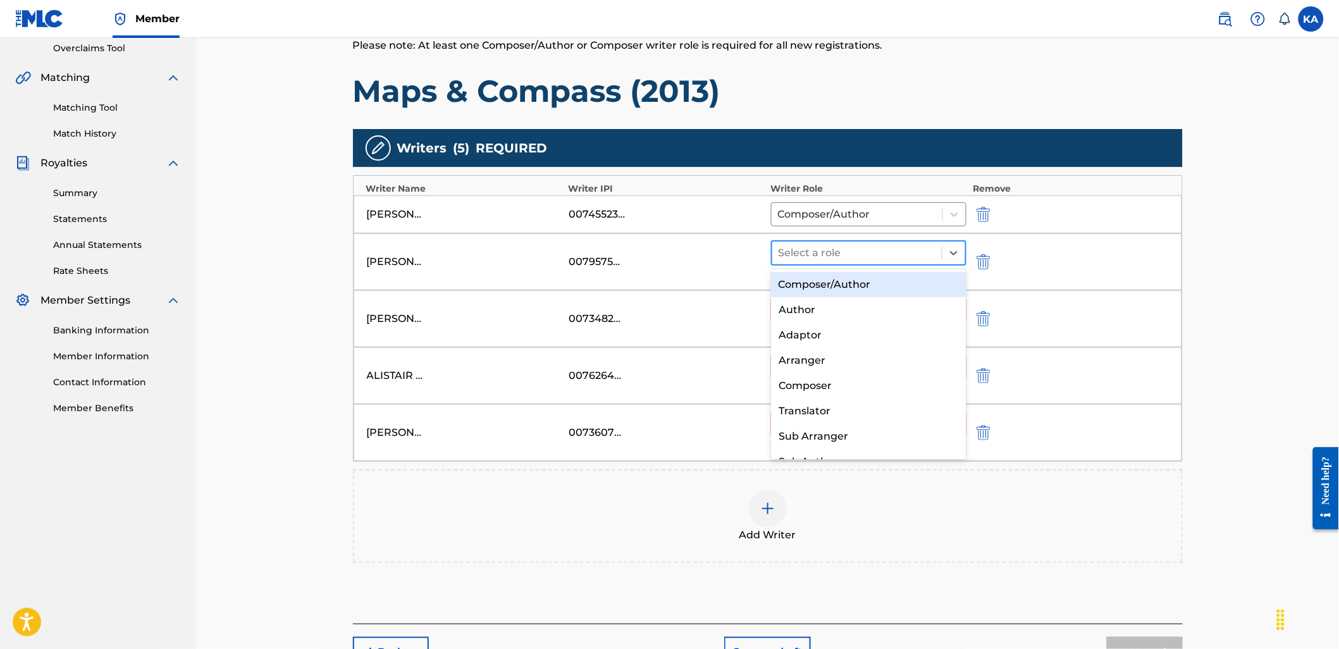
click at [837, 262] on div "Select a role" at bounding box center [857, 253] width 170 height 23
drag, startPoint x: 835, startPoint y: 282, endPoint x: 825, endPoint y: 295, distance: 16.7
click at [830, 286] on div "Composer/Author" at bounding box center [868, 284] width 195 height 25
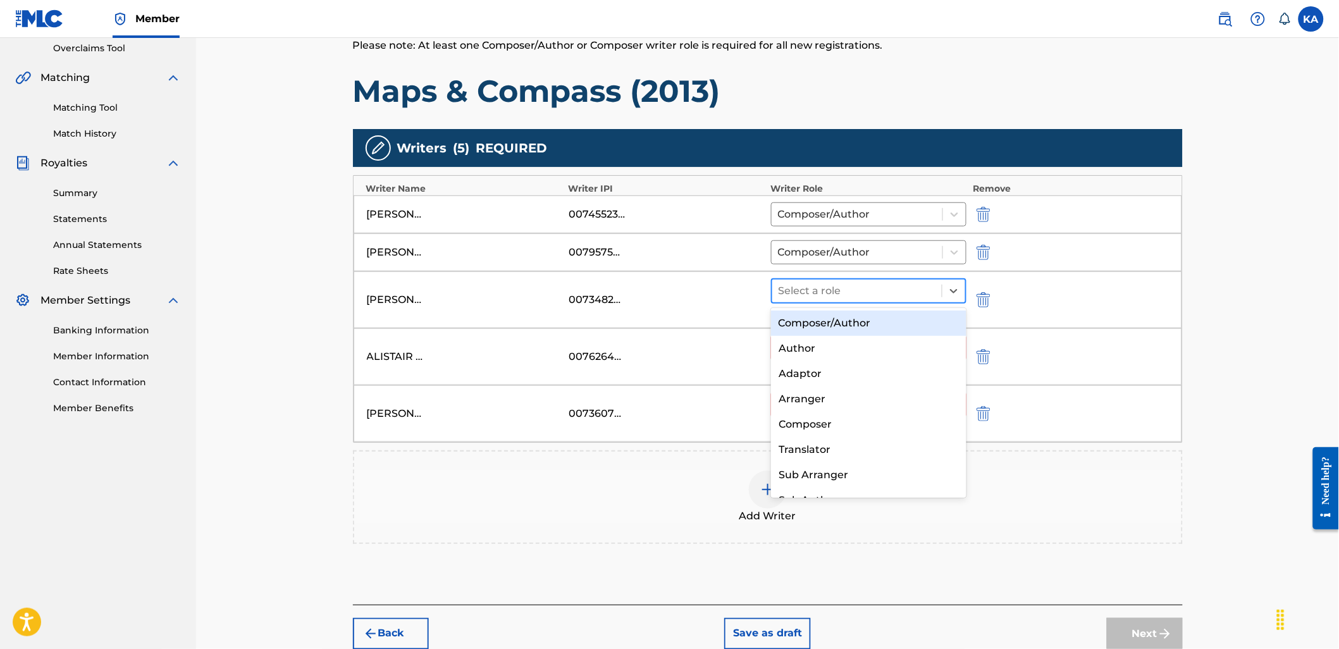
click at [825, 295] on div at bounding box center [856, 291] width 157 height 18
click at [828, 326] on div "Composer/Author" at bounding box center [868, 322] width 195 height 25
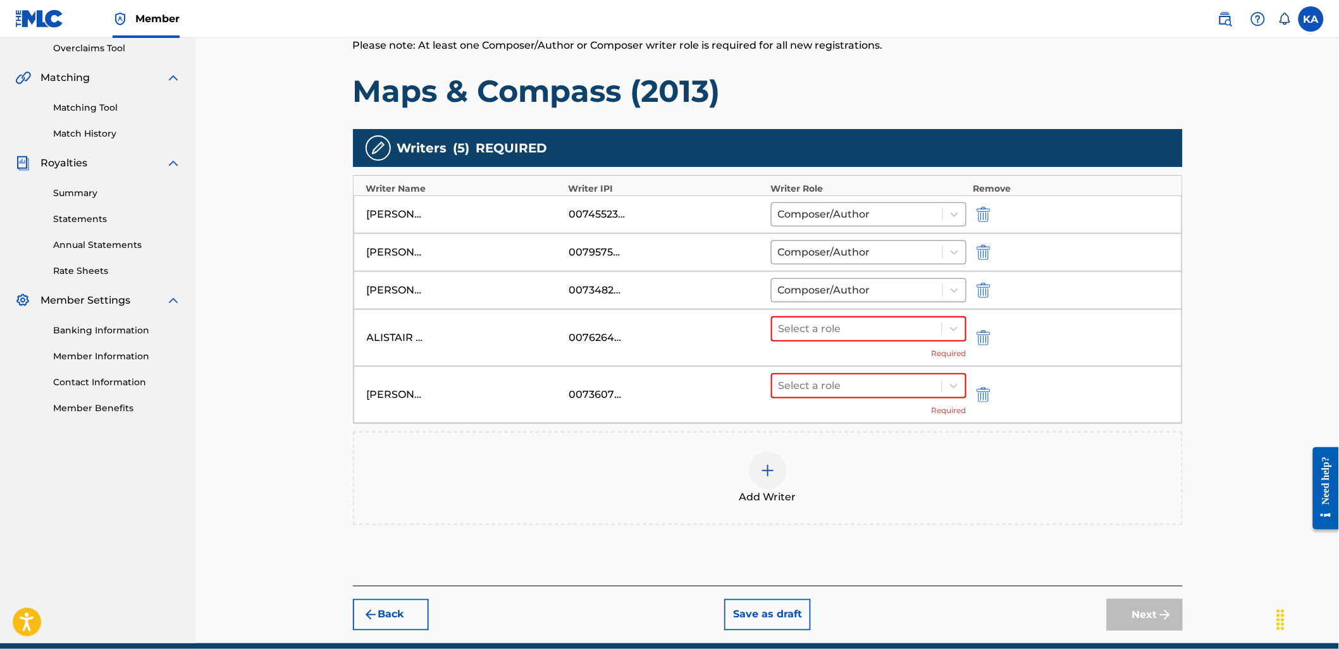
click at [827, 343] on div "Select a role Required" at bounding box center [869, 337] width 196 height 43
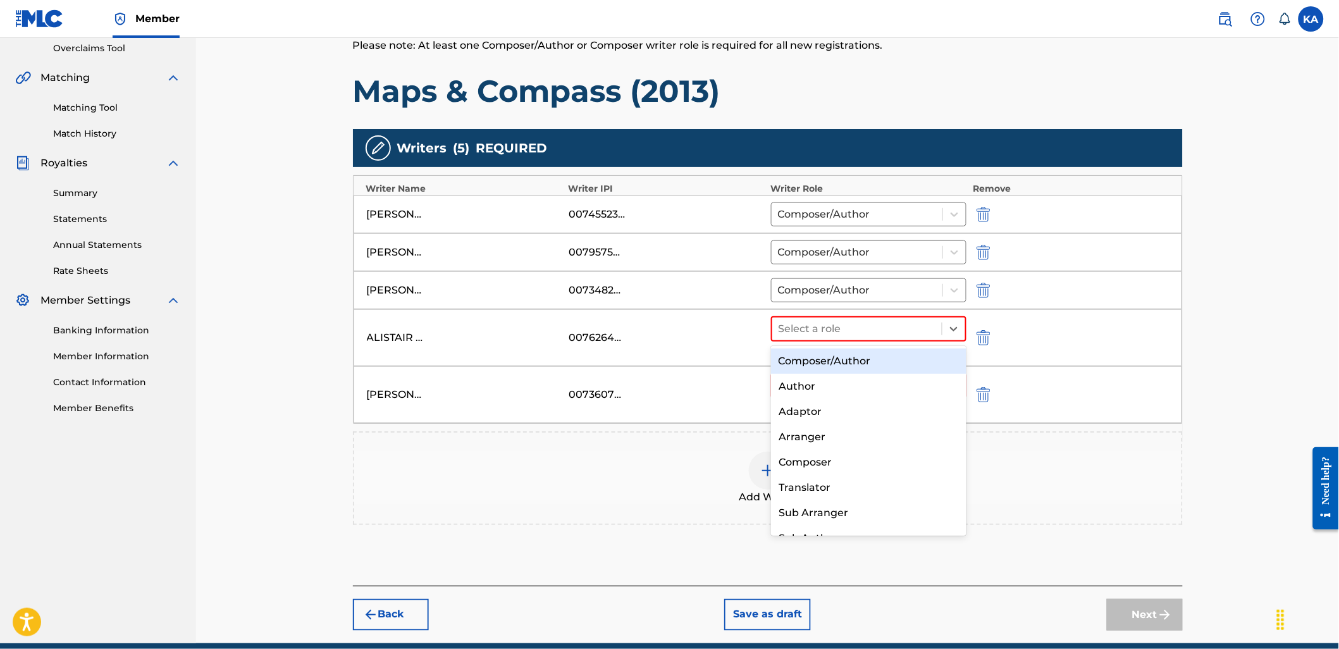
drag, startPoint x: 830, startPoint y: 331, endPoint x: 823, endPoint y: 352, distance: 22.0
click at [830, 333] on div at bounding box center [856, 329] width 157 height 18
drag, startPoint x: 822, startPoint y: 355, endPoint x: 820, endPoint y: 362, distance: 7.8
click at [821, 355] on div "Composer/Author" at bounding box center [868, 360] width 195 height 25
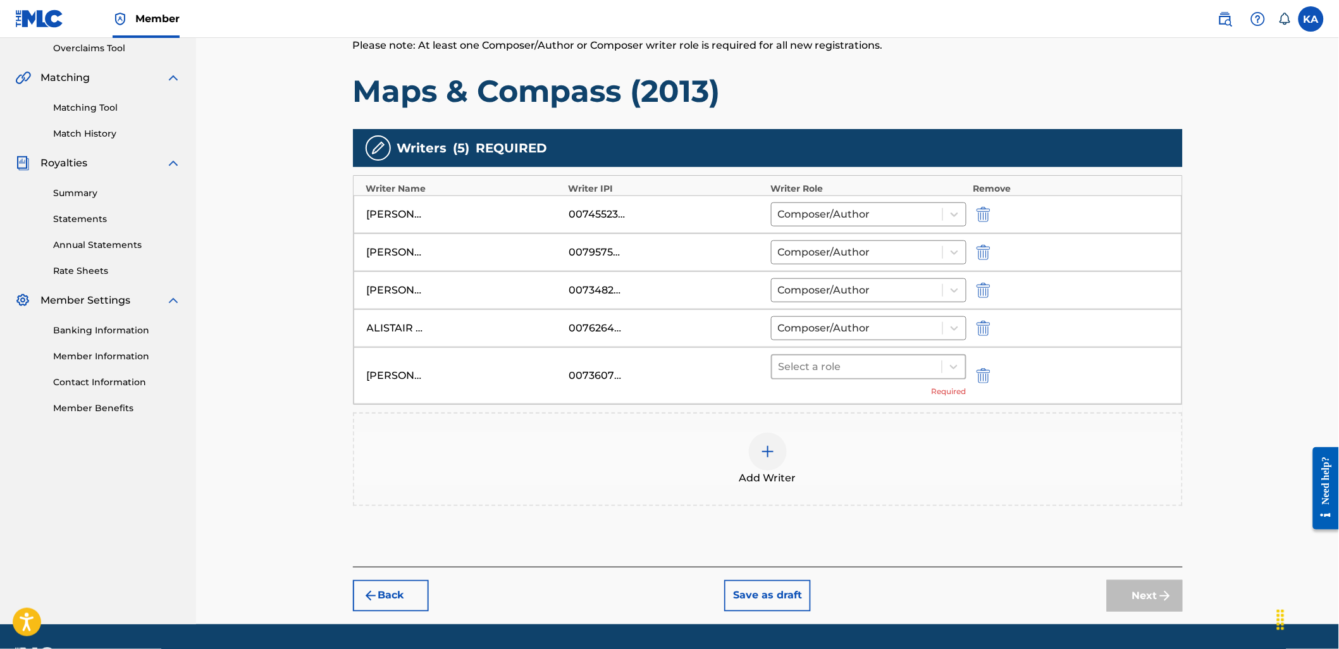
drag, startPoint x: 820, startPoint y: 364, endPoint x: 820, endPoint y: 375, distance: 10.7
click at [820, 367] on div at bounding box center [856, 367] width 157 height 18
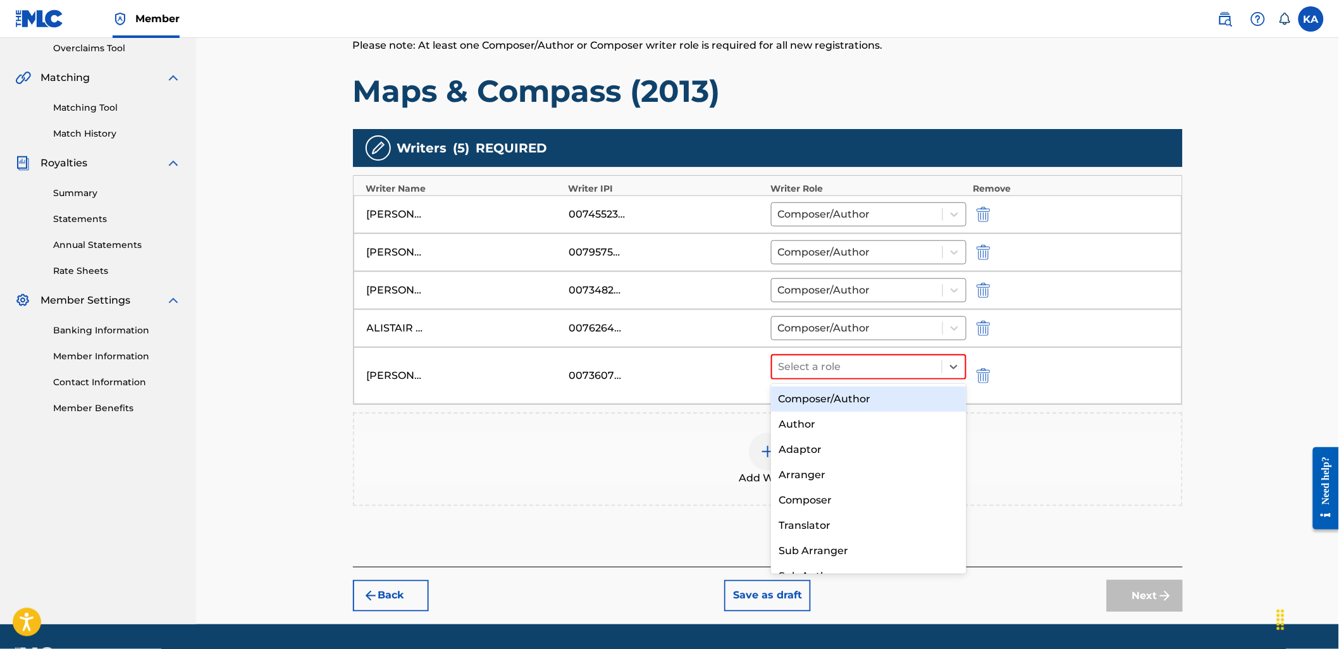
click at [817, 401] on div "Composer/Author" at bounding box center [868, 398] width 195 height 25
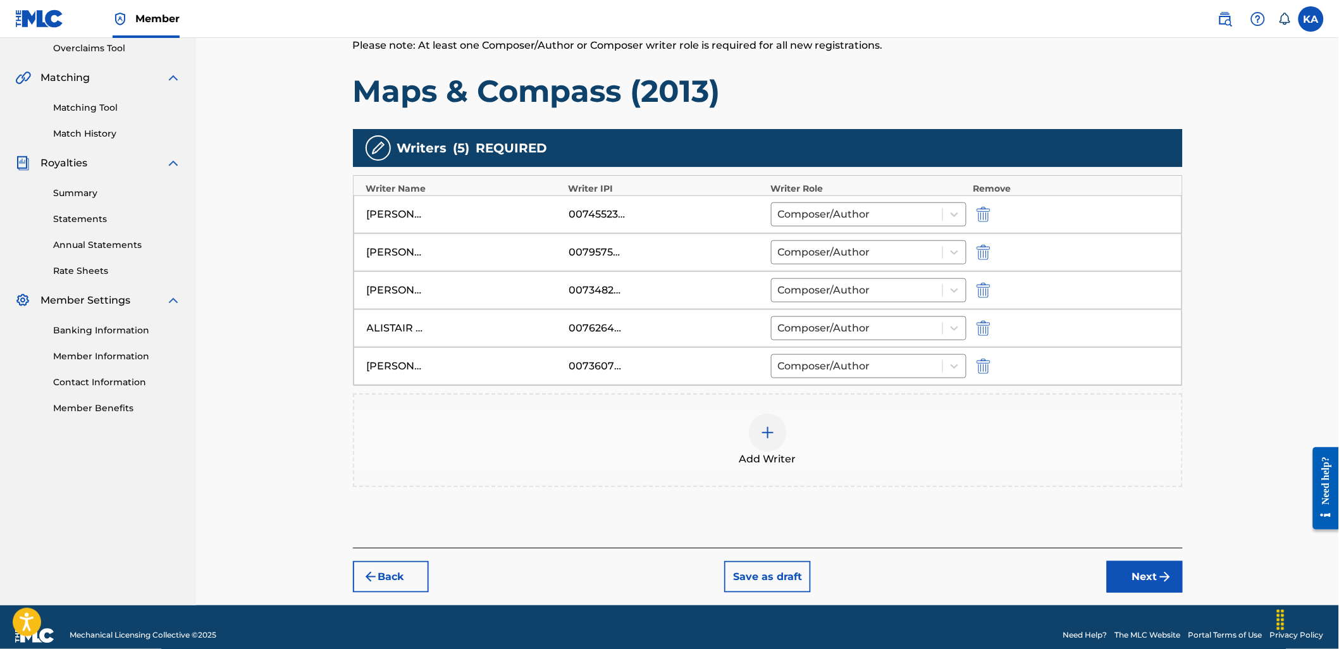
click at [1124, 586] on button "Next" at bounding box center [1145, 577] width 76 height 32
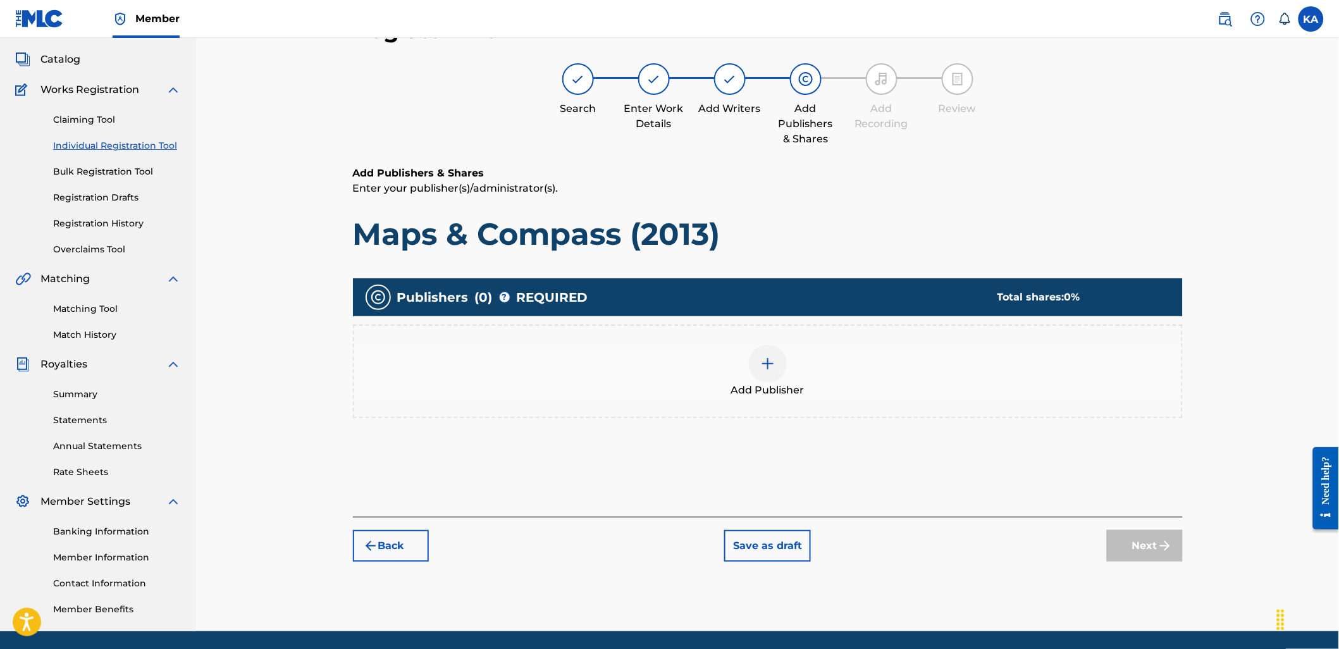
scroll to position [57, 0]
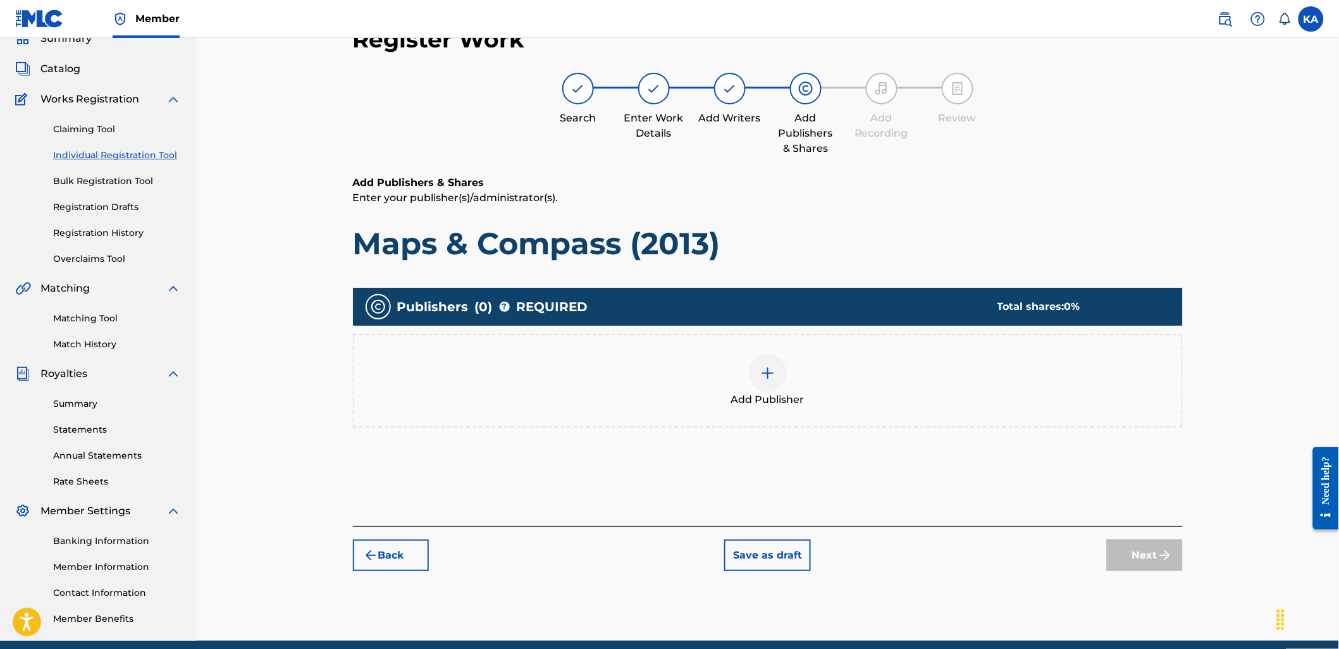
click at [965, 363] on div "Add Publisher" at bounding box center [767, 380] width 827 height 53
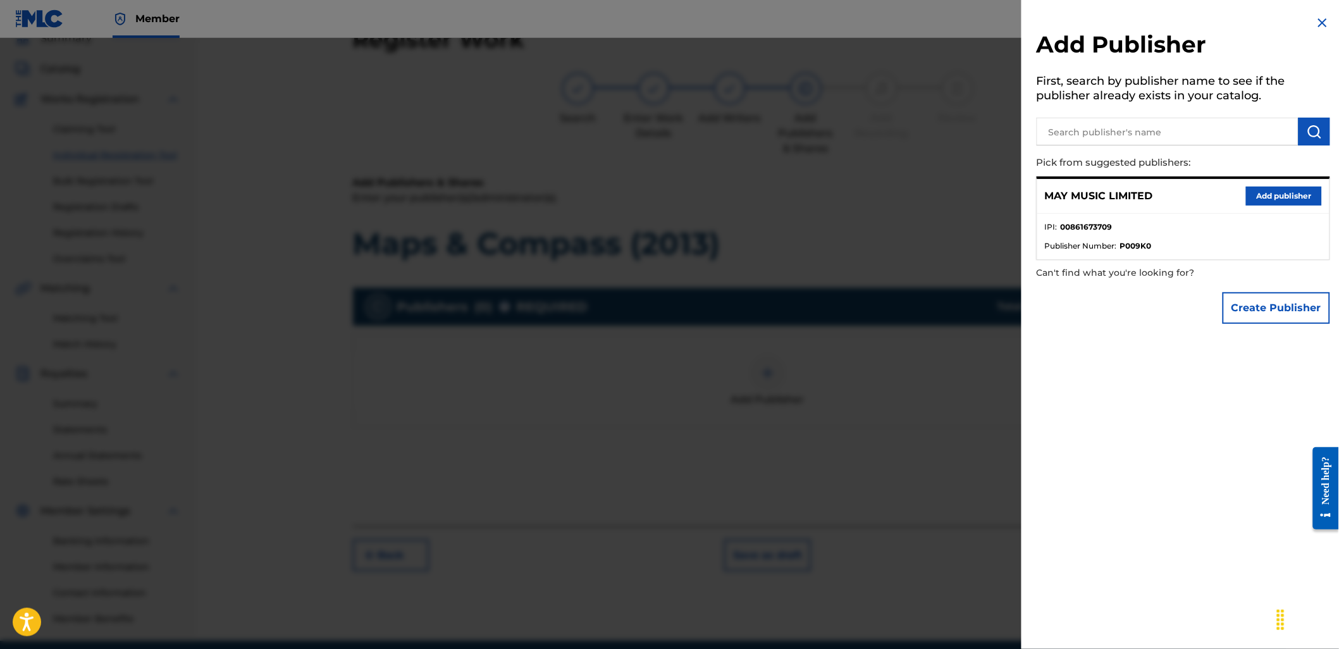
click at [1277, 188] on button "Add publisher" at bounding box center [1284, 196] width 76 height 19
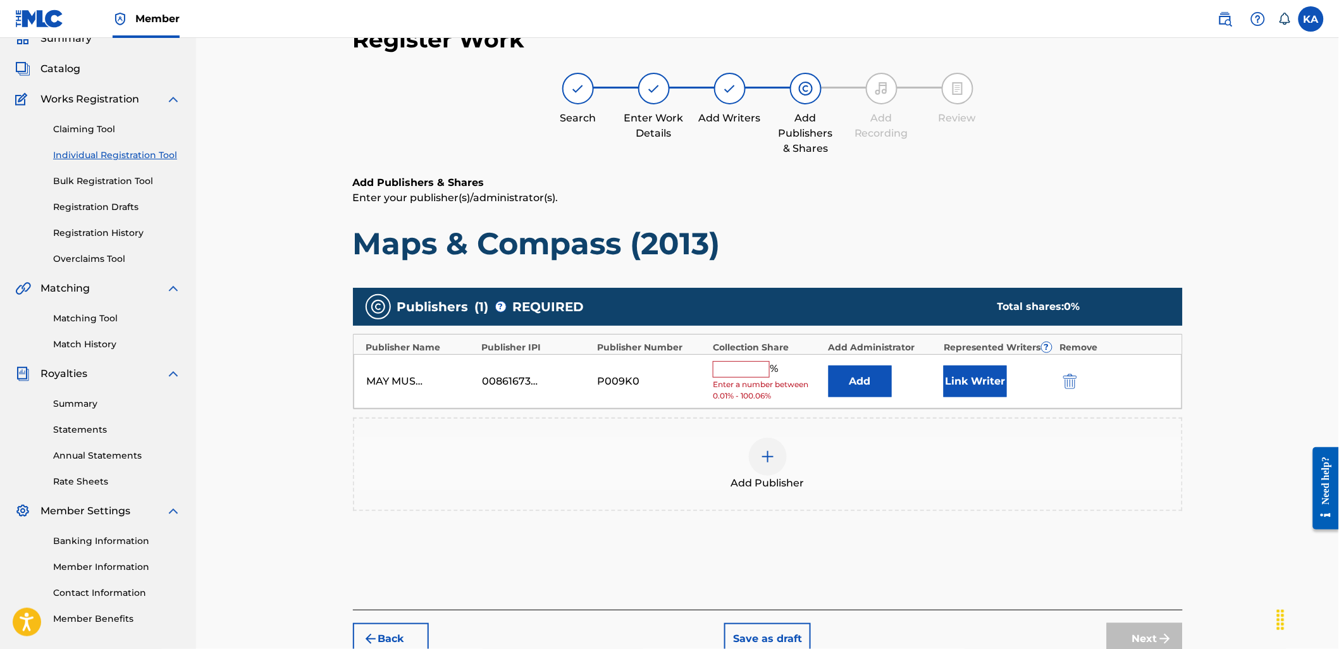
click at [756, 365] on input "text" at bounding box center [741, 369] width 57 height 16
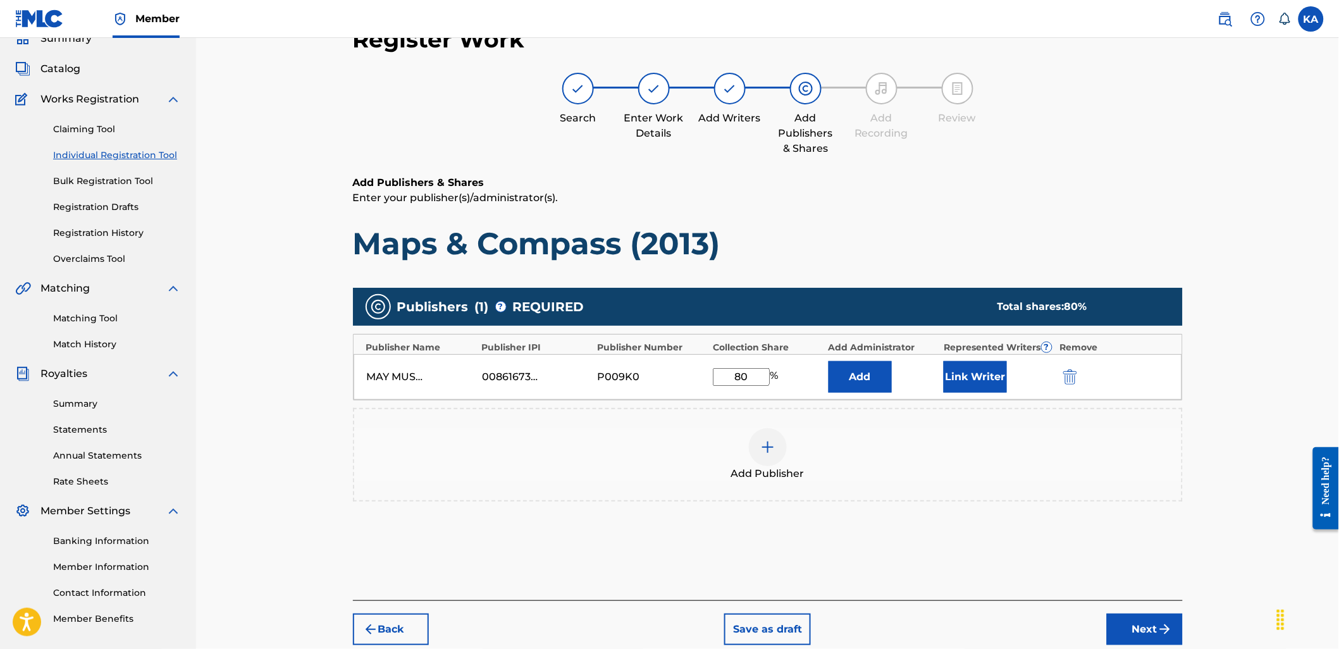
type input "80"
click at [965, 384] on button "Link Writer" at bounding box center [974, 377] width 63 height 32
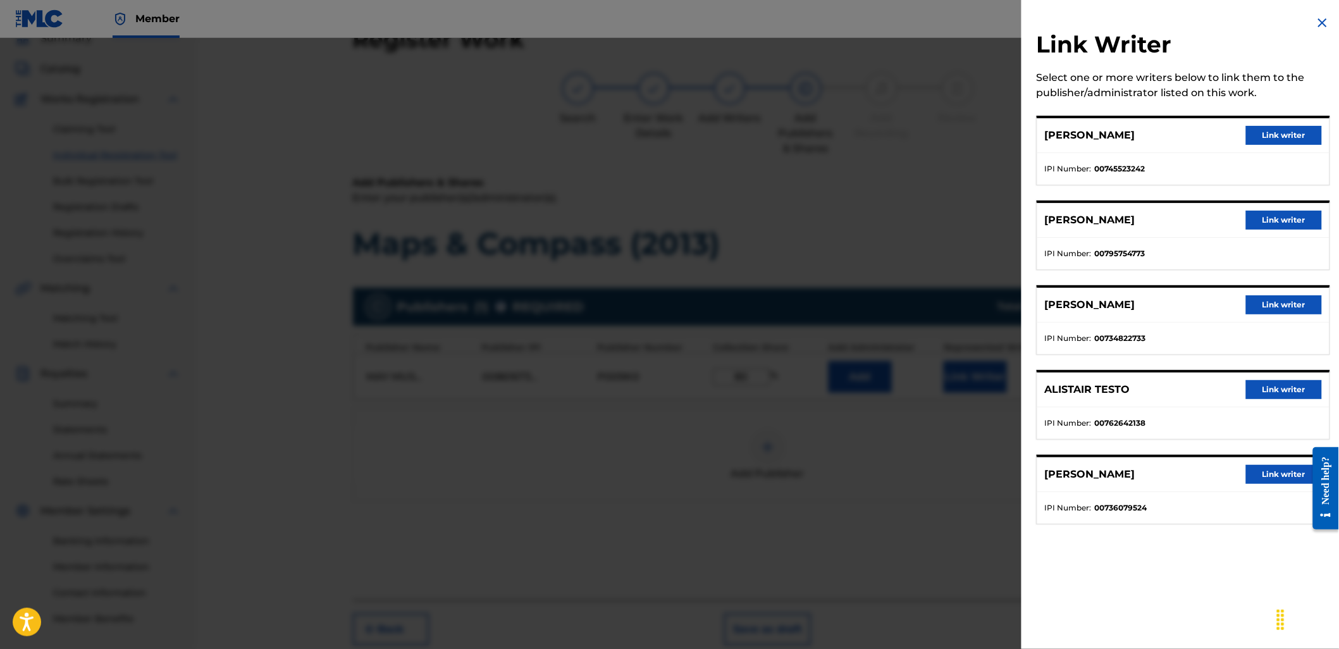
click at [1249, 130] on button "Link writer" at bounding box center [1284, 135] width 76 height 19
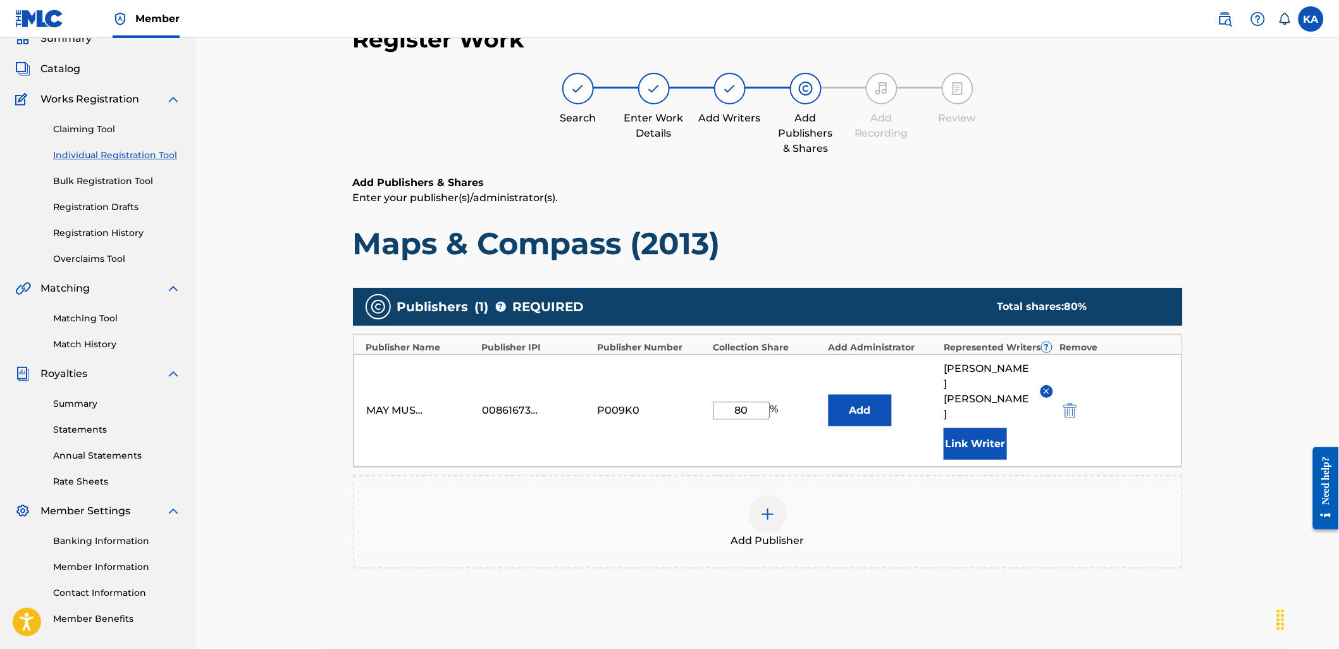
click at [980, 441] on button "Link Writer" at bounding box center [974, 444] width 63 height 32
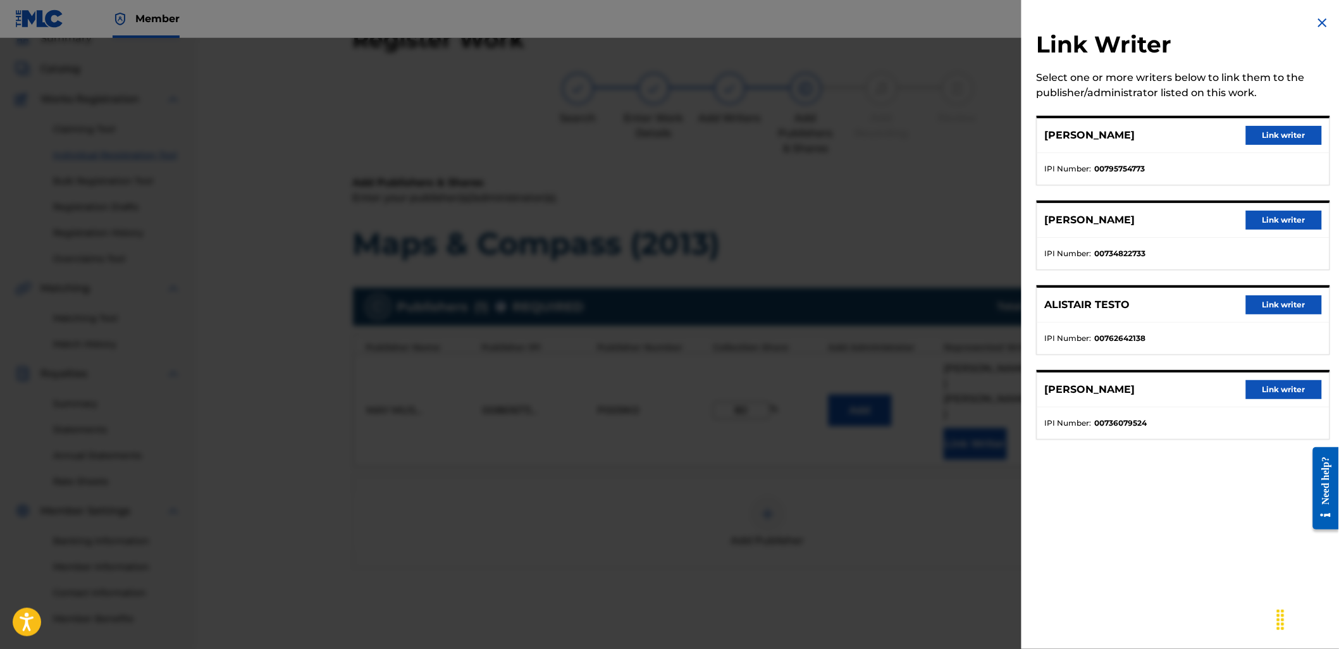
click at [1256, 121] on div "[PERSON_NAME] Link writer" at bounding box center [1183, 135] width 292 height 35
click at [1262, 130] on button "Link writer" at bounding box center [1284, 135] width 76 height 19
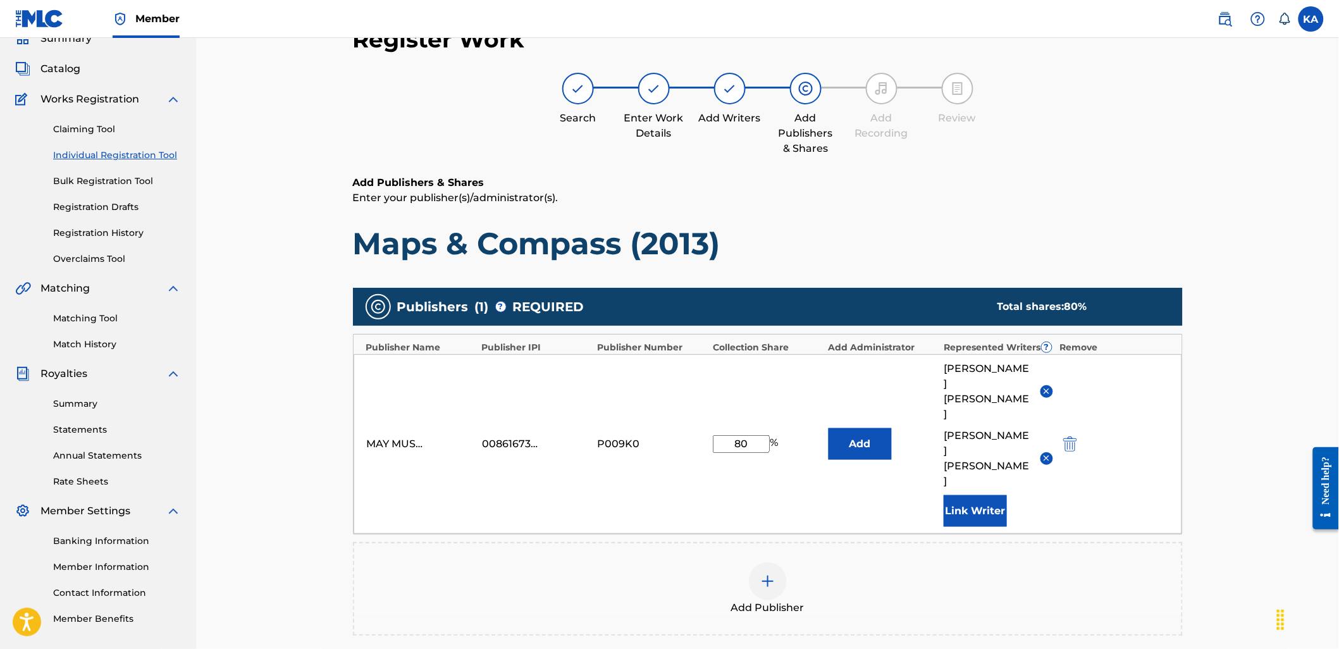
click at [970, 495] on button "Link Writer" at bounding box center [974, 511] width 63 height 32
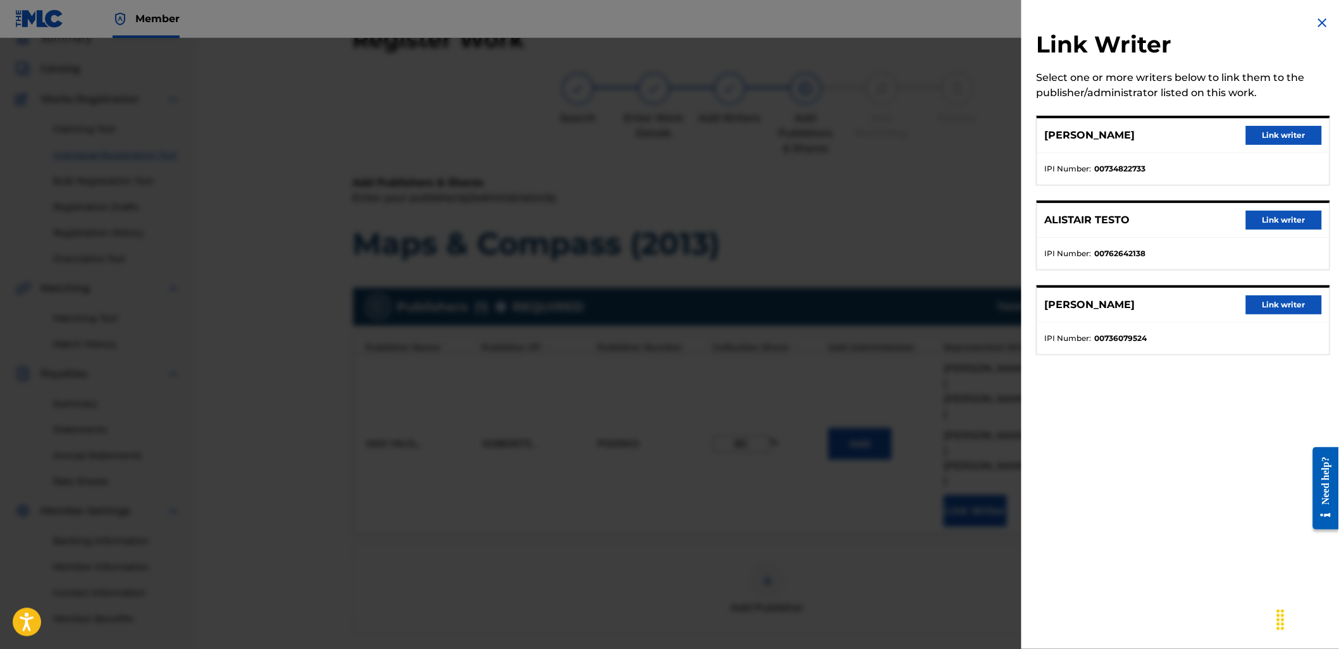
click at [1278, 116] on div "[PERSON_NAME] Link writer IPI Number : 00734822733" at bounding box center [1182, 151] width 293 height 70
click at [1275, 128] on button "Link writer" at bounding box center [1284, 135] width 76 height 19
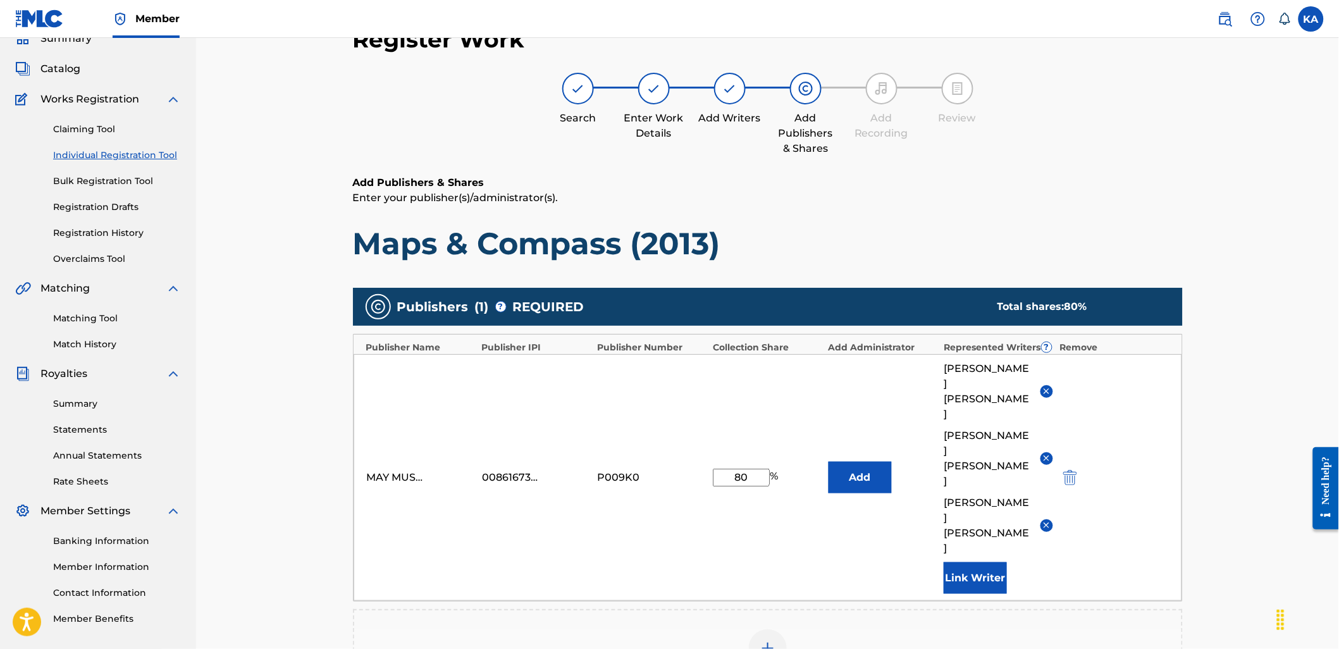
click at [994, 562] on button "Link Writer" at bounding box center [974, 578] width 63 height 32
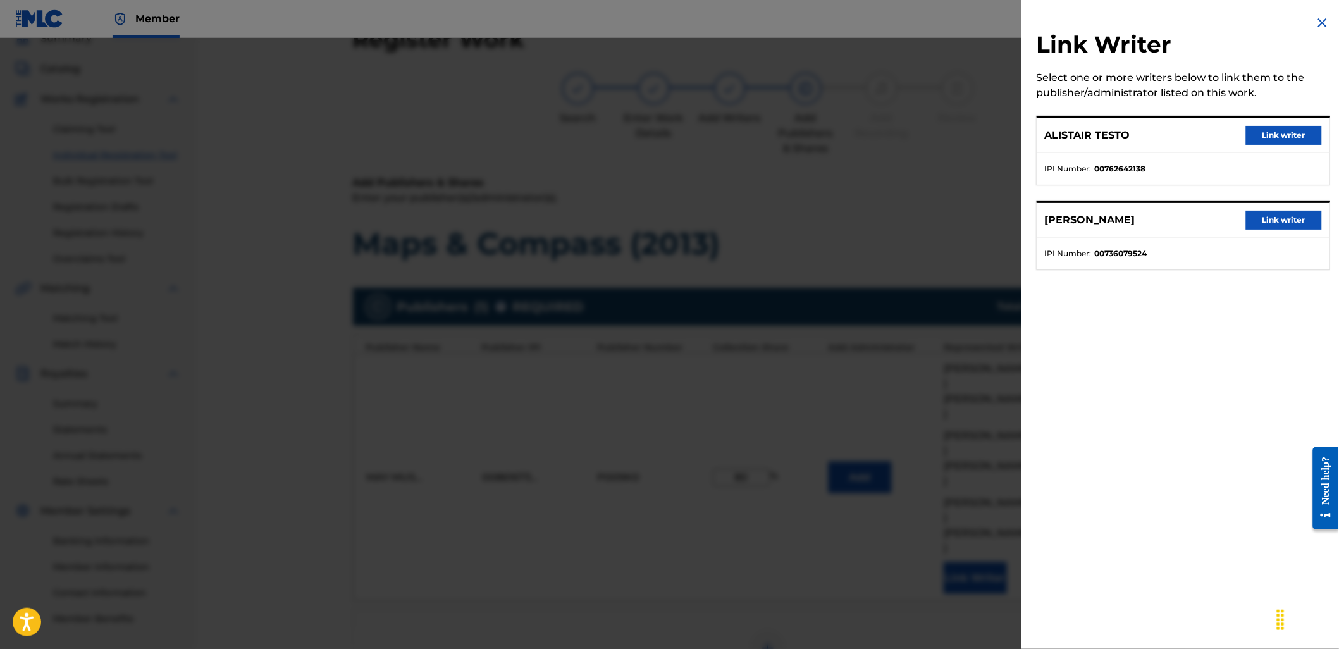
click at [1280, 137] on button "Link writer" at bounding box center [1284, 135] width 76 height 19
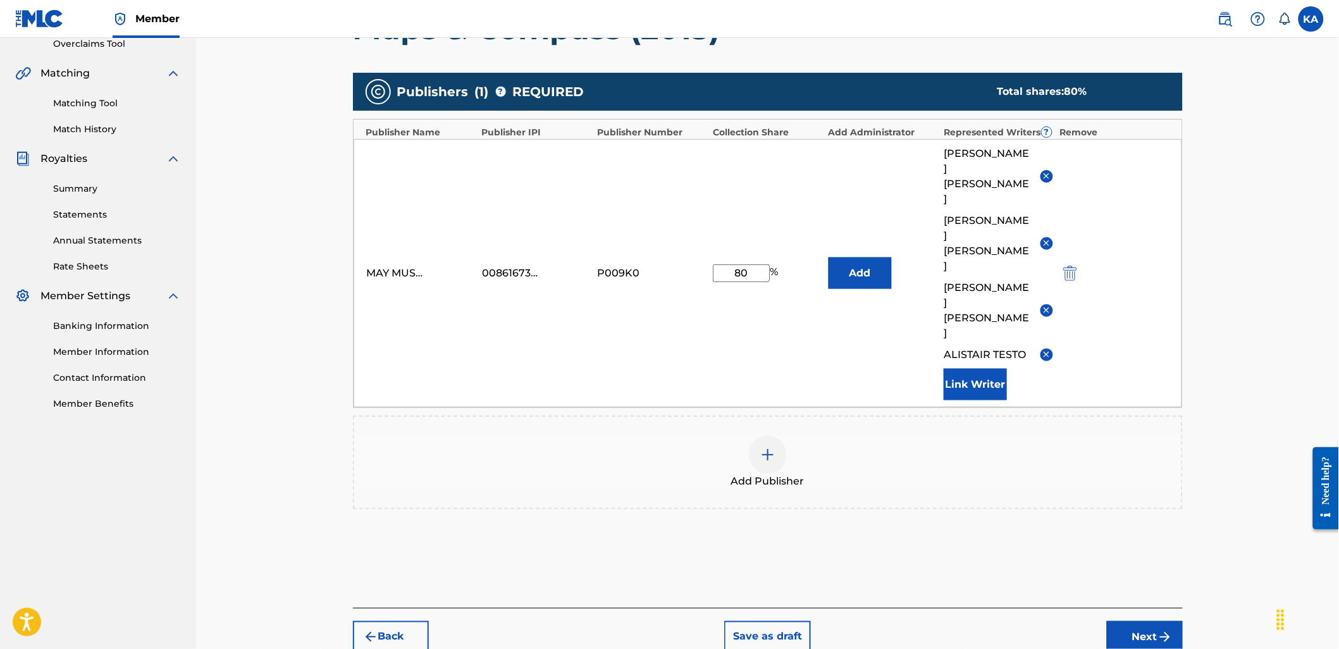
click at [1118, 621] on button "Next" at bounding box center [1145, 637] width 76 height 32
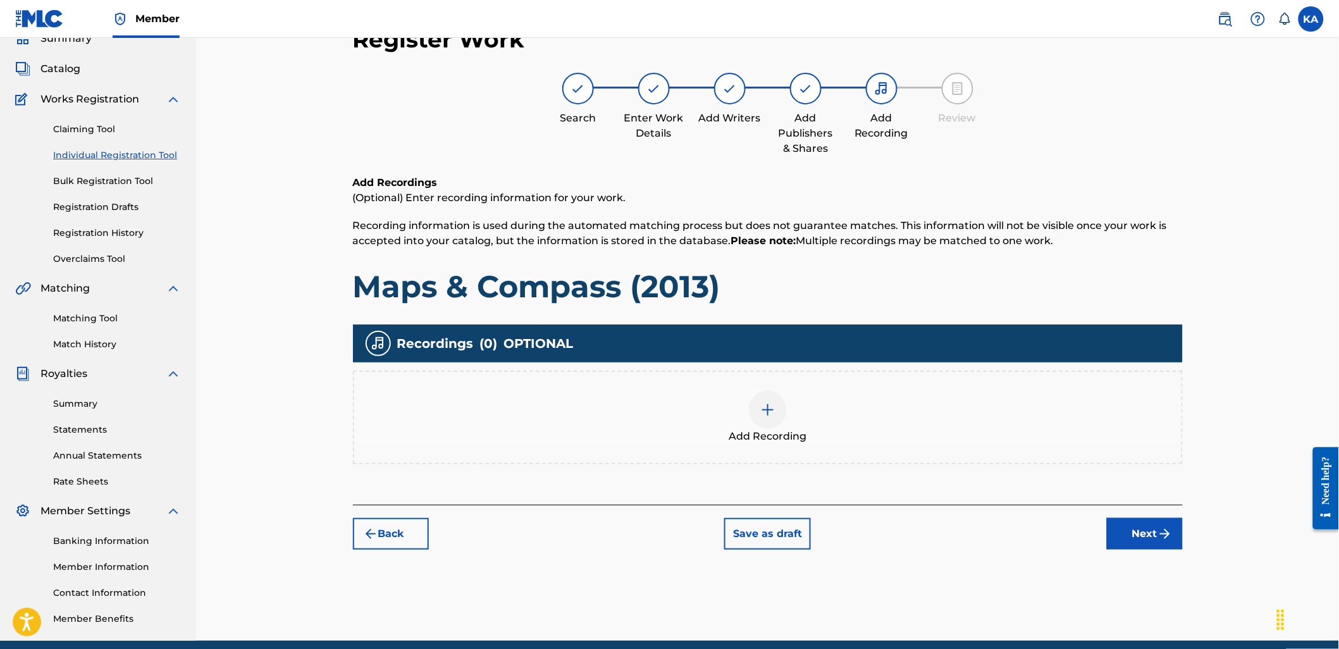
click at [928, 400] on div "Add Recording" at bounding box center [767, 417] width 827 height 53
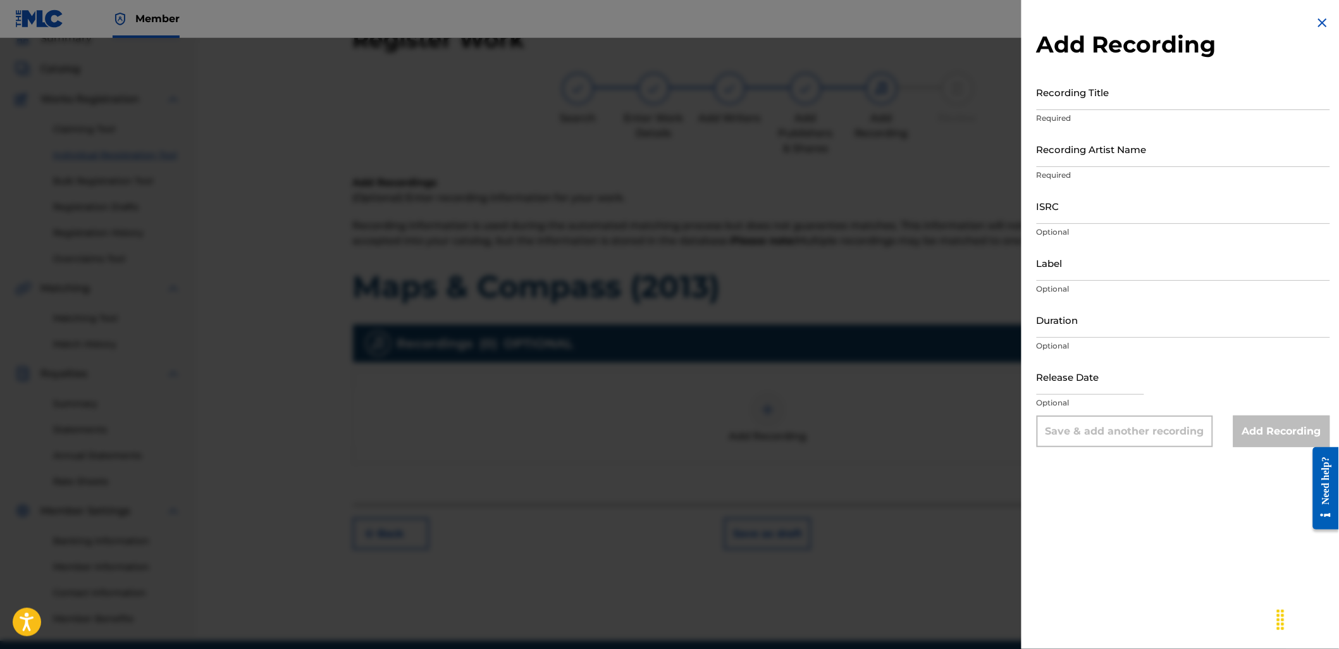
click at [1129, 91] on input "Recording Title" at bounding box center [1182, 92] width 293 height 36
click at [1155, 85] on input "Recording Title" at bounding box center [1182, 92] width 293 height 36
paste input "Map & Compass (2013)"
type input "Map & Compass (2013)"
click at [1153, 171] on p "Required" at bounding box center [1182, 174] width 293 height 11
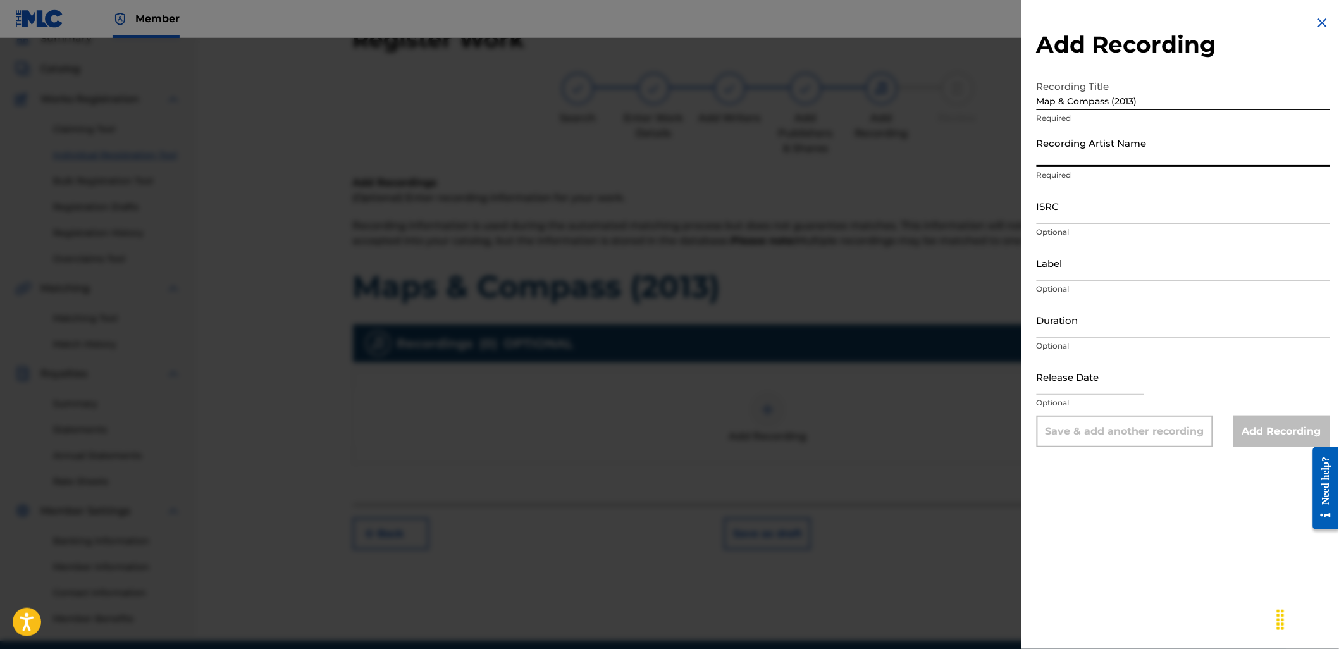
click at [1132, 154] on input "Recording Artist Name" at bounding box center [1182, 149] width 293 height 36
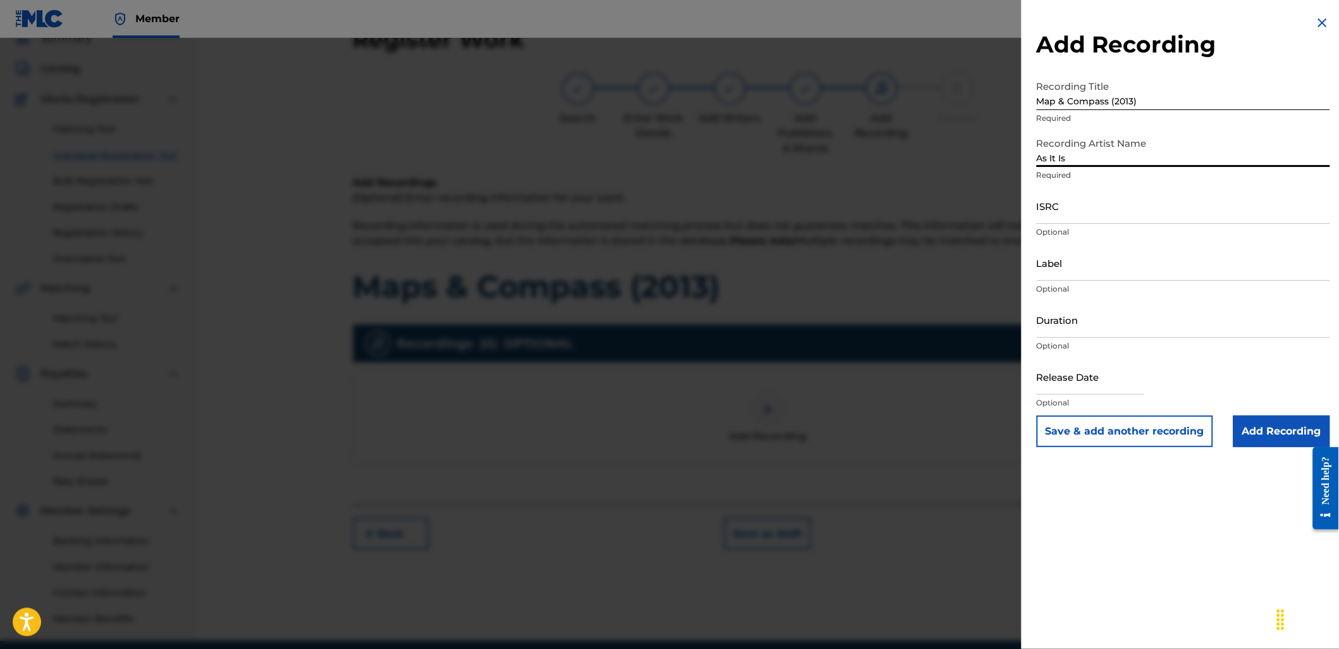
type input "As It Is"
click at [1046, 205] on input "ISRC" at bounding box center [1182, 206] width 293 height 36
click at [1061, 221] on input "ISRC" at bounding box center [1182, 206] width 293 height 36
paste input "GBLDX2400126"
type input "GBLDX2400126"
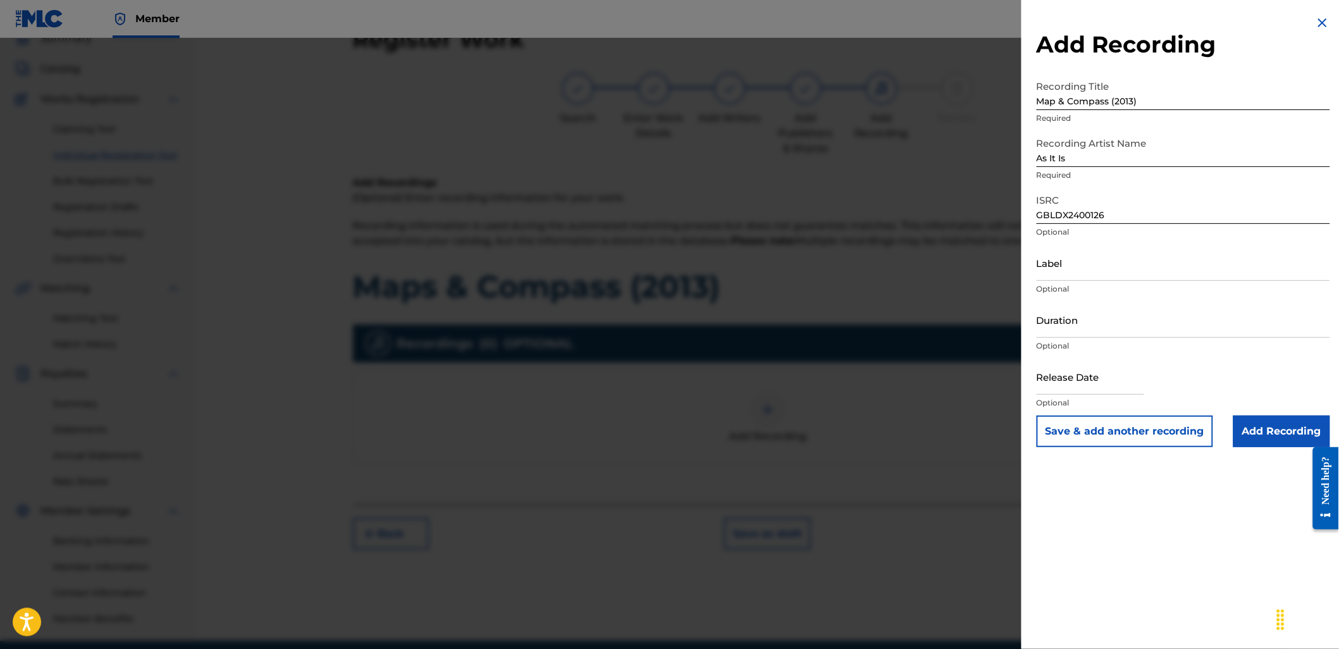
click at [1091, 378] on input "text" at bounding box center [1089, 377] width 107 height 36
select select "7"
select select "2025"
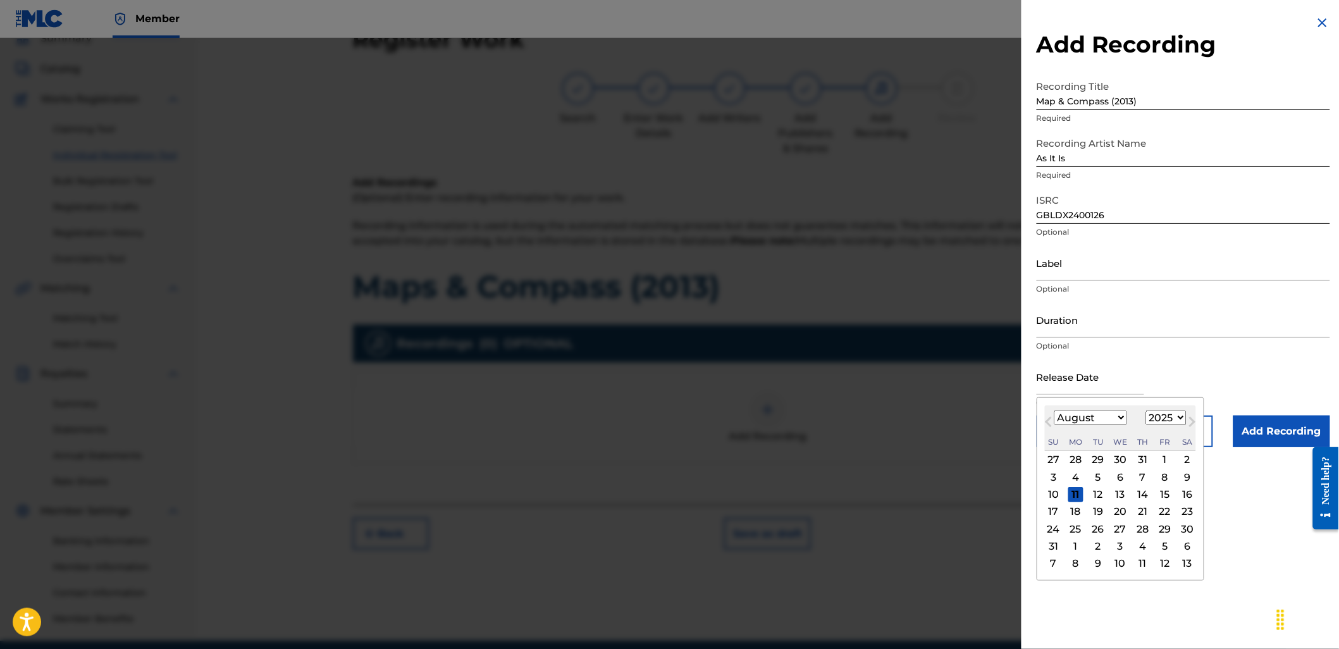
click at [1109, 419] on select "January February March April May June July August September October November De…" at bounding box center [1090, 417] width 73 height 15
select select "10"
click at [1054, 410] on select "January February March April May June July August September October November De…" at bounding box center [1090, 417] width 73 height 15
click at [1159, 424] on select "1900 1901 1902 1903 1904 1905 1906 1907 1908 1909 1910 1911 1912 1913 1914 1915…" at bounding box center [1166, 417] width 40 height 15
select select "2024"
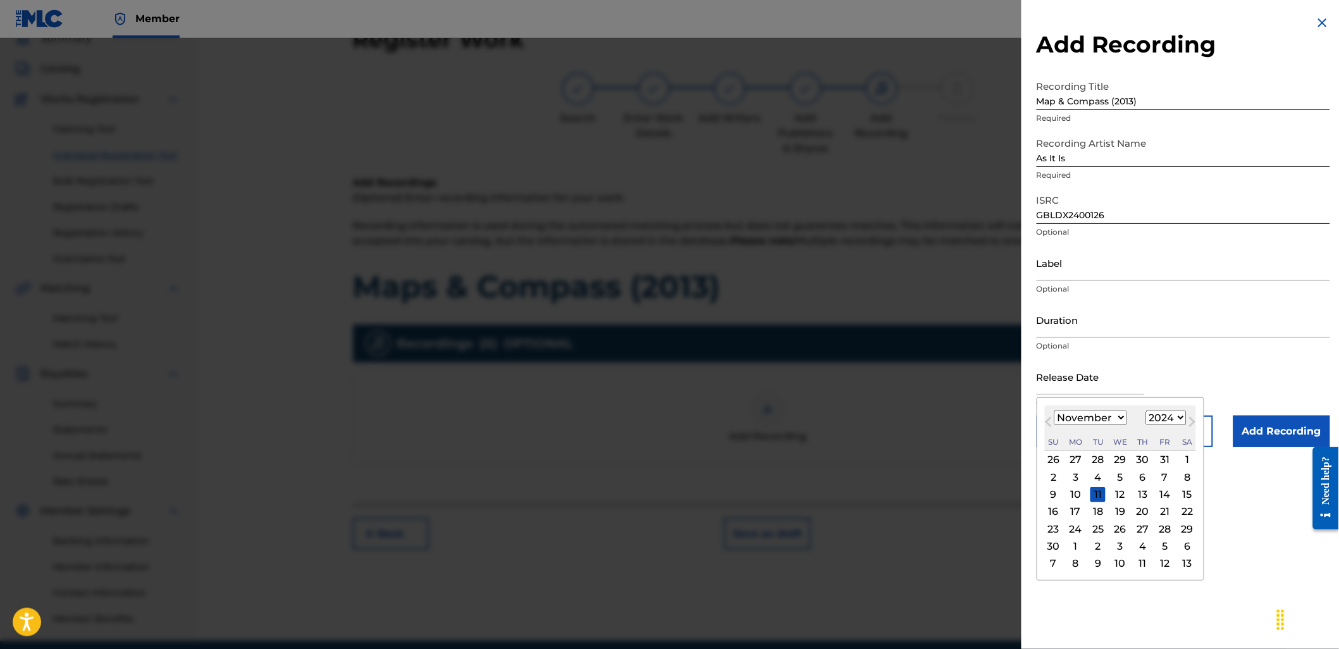
click at [1146, 410] on select "1900 1901 1902 1903 1904 1905 1906 1907 1908 1909 1910 1911 1912 1913 1914 1915…" at bounding box center [1166, 417] width 40 height 15
click at [1120, 511] on div "20" at bounding box center [1120, 511] width 15 height 15
type input "[DATE]"
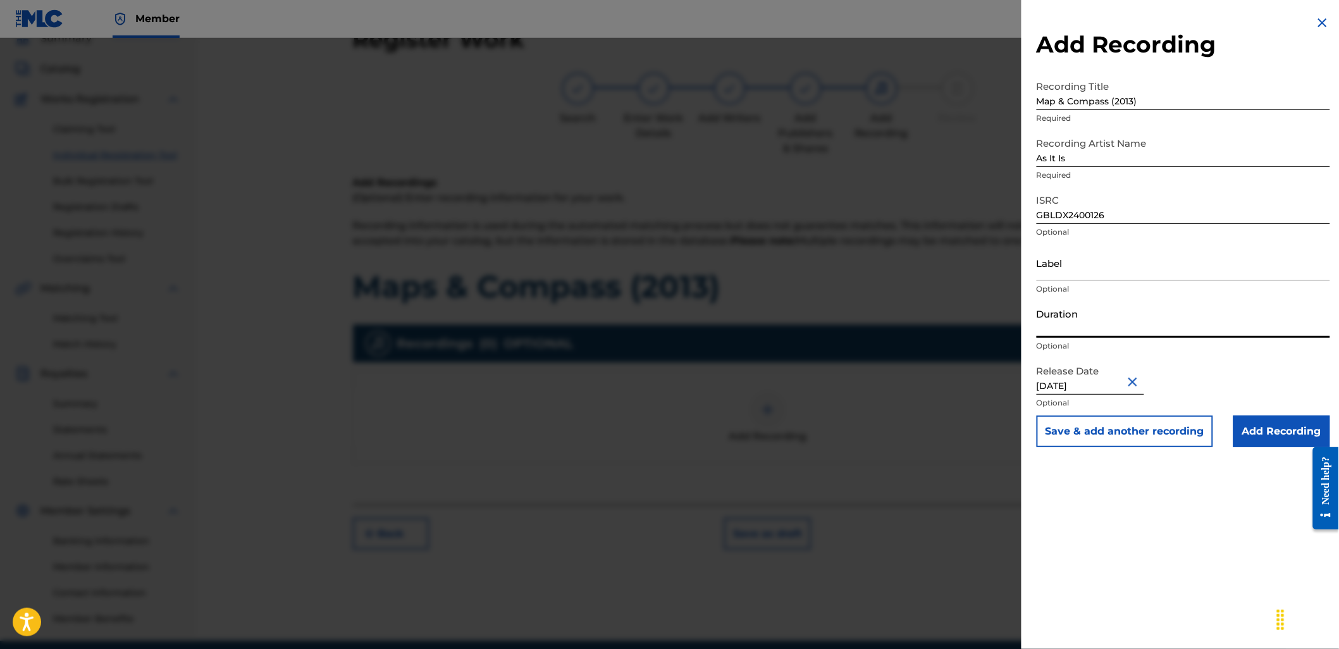
click at [1182, 329] on input "Duration" at bounding box center [1182, 320] width 293 height 36
type input "02:59"
click at [1067, 264] on input "Label" at bounding box center [1182, 263] width 293 height 36
type input "2024 Slam Dunk"
click at [1282, 432] on input "Add Recording" at bounding box center [1281, 431] width 97 height 32
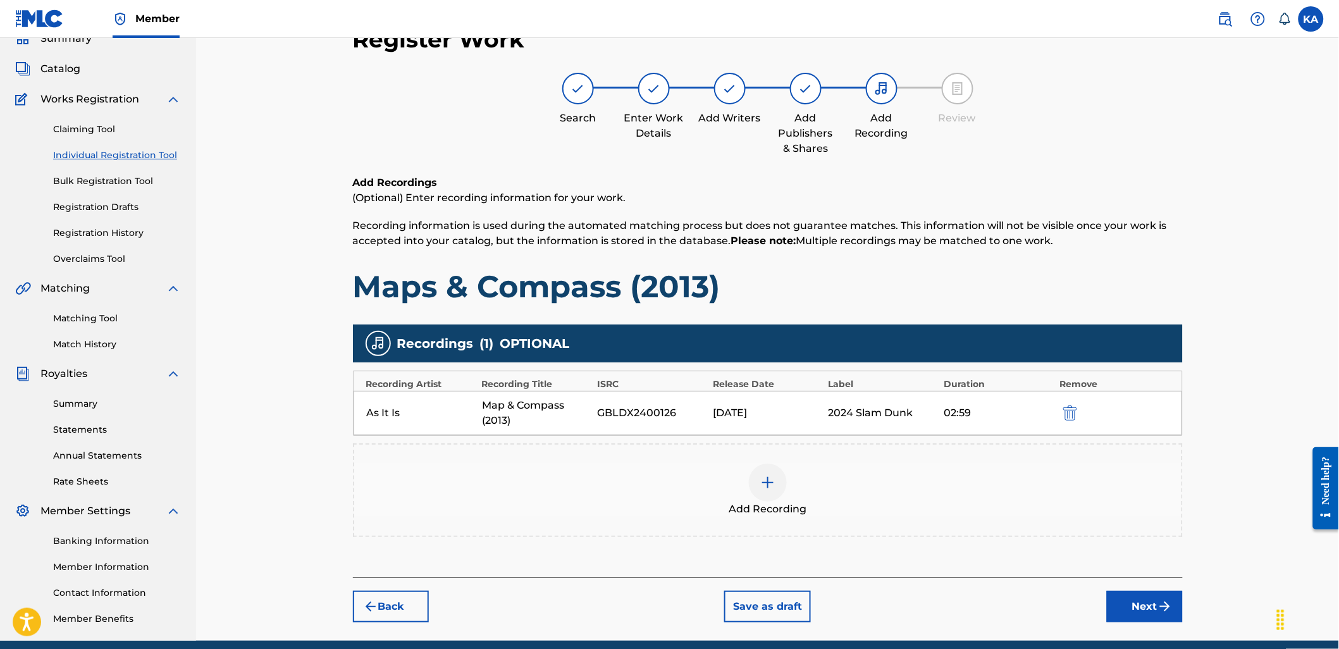
click at [1163, 602] on img "submit" at bounding box center [1164, 606] width 15 height 15
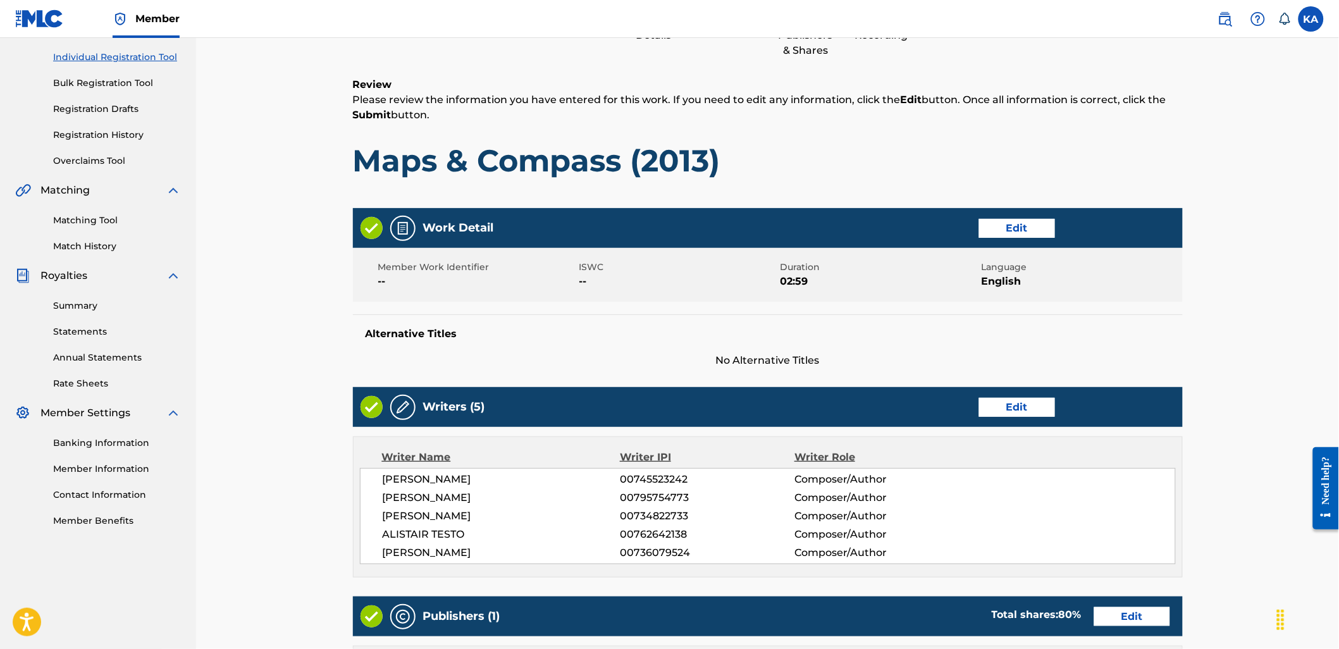
scroll to position [548, 0]
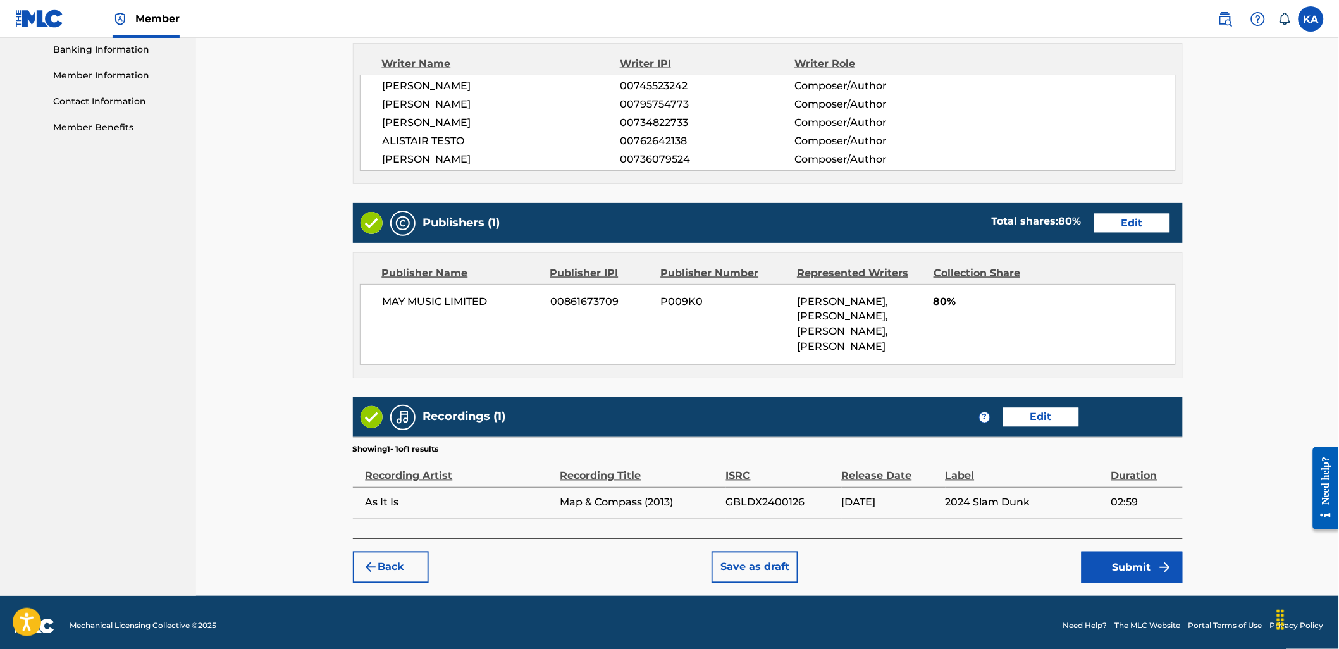
click at [1115, 583] on button "Submit" at bounding box center [1131, 567] width 101 height 32
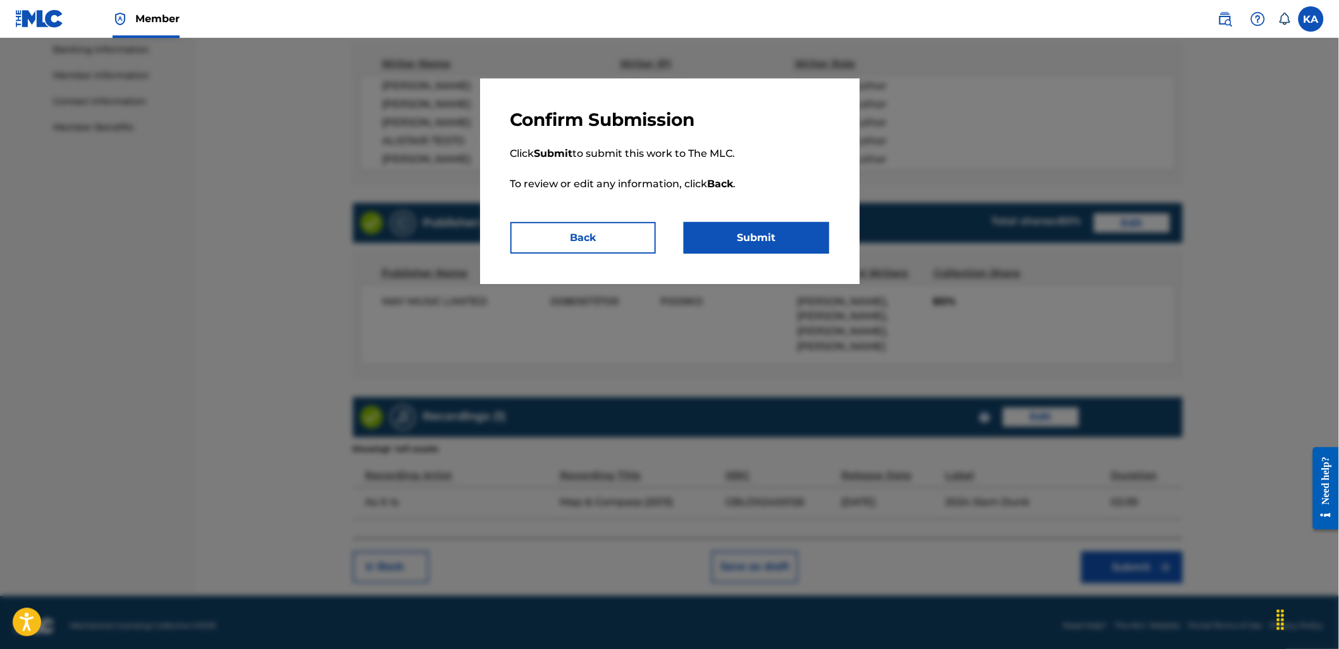
click at [720, 247] on button "Submit" at bounding box center [756, 238] width 145 height 32
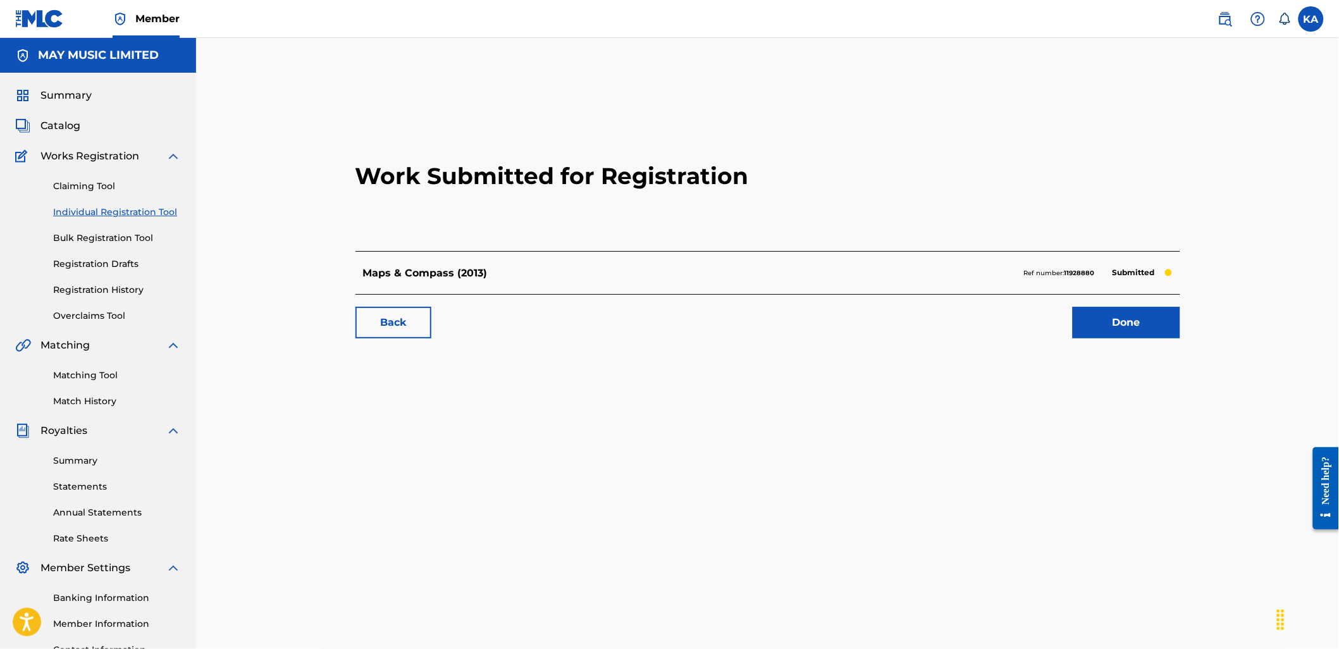
click at [1096, 321] on link "Done" at bounding box center [1125, 323] width 107 height 32
